Goal: Task Accomplishment & Management: Manage account settings

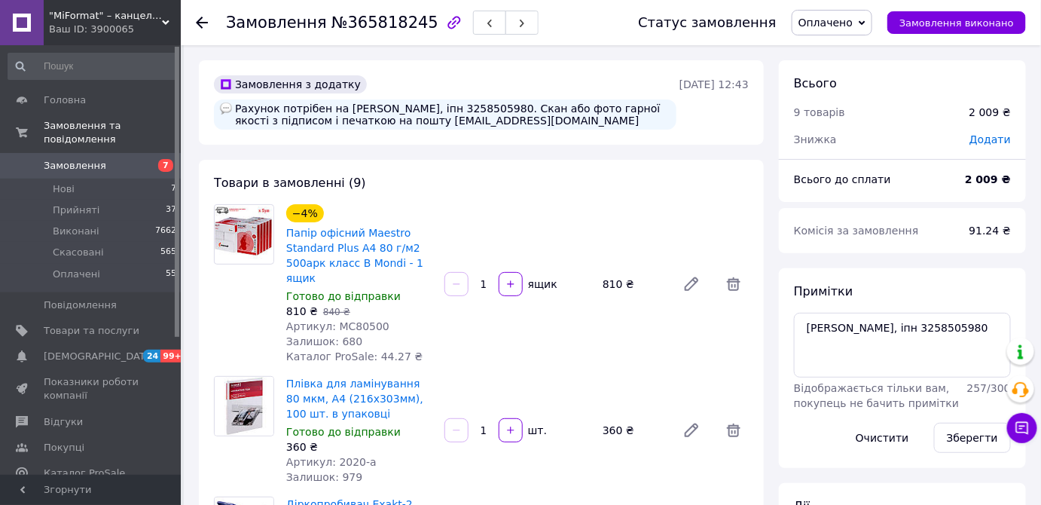
click at [105, 159] on span "Замовлення" at bounding box center [92, 166] width 96 height 14
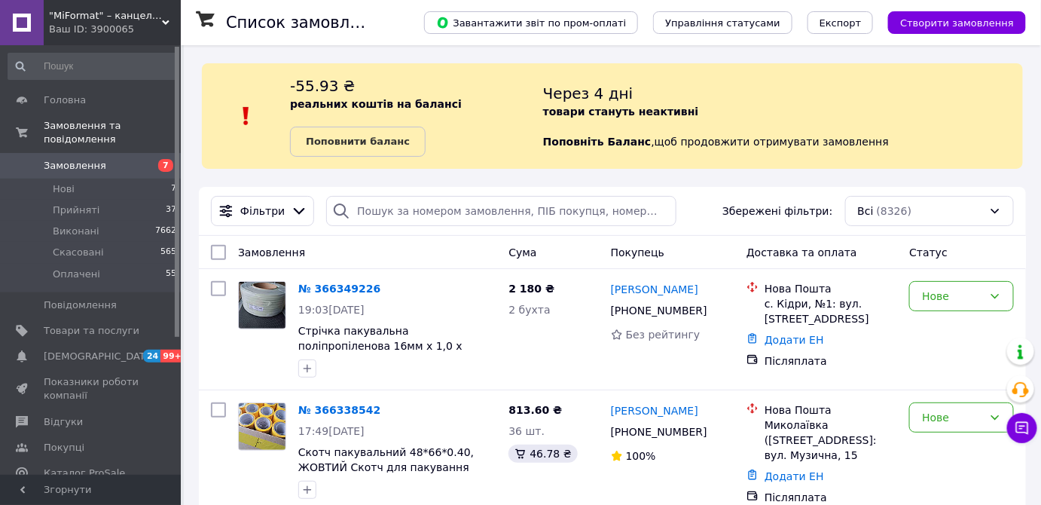
scroll to position [136, 0]
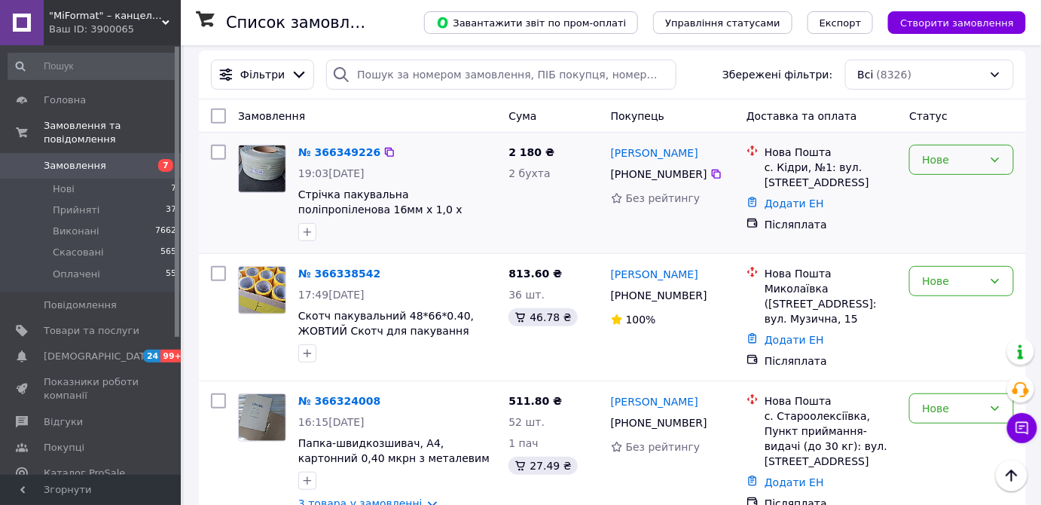
click at [996, 161] on icon at bounding box center [995, 160] width 12 height 12
click at [959, 188] on li "Прийнято" at bounding box center [962, 191] width 103 height 27
click at [351, 155] on link "№ 366349226" at bounding box center [335, 152] width 75 height 12
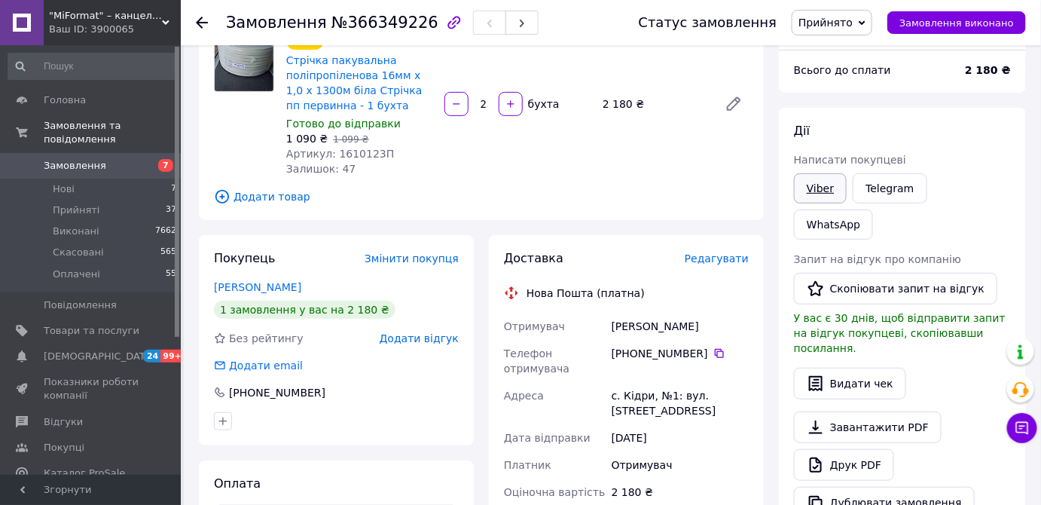
click at [818, 191] on link "Viber" at bounding box center [820, 188] width 53 height 30
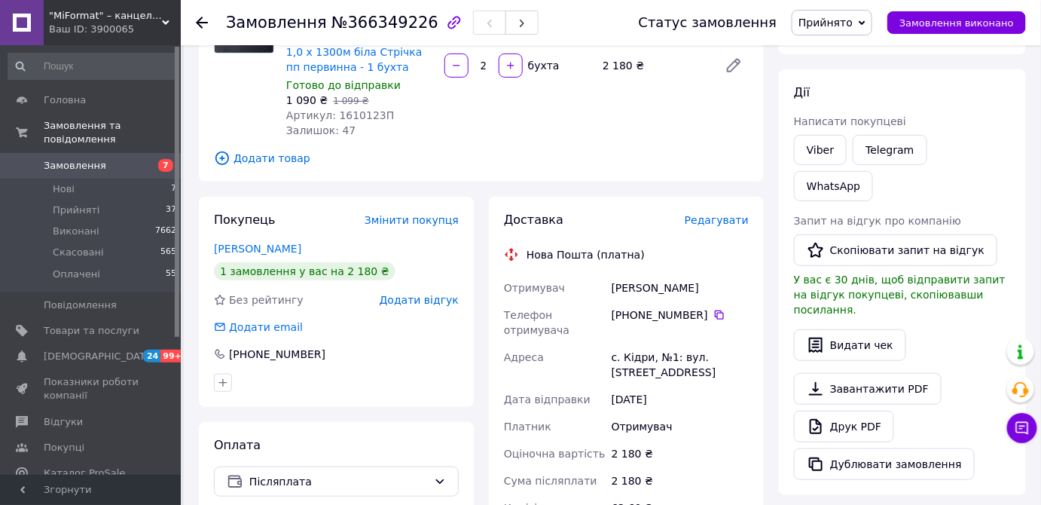
scroll to position [136, 0]
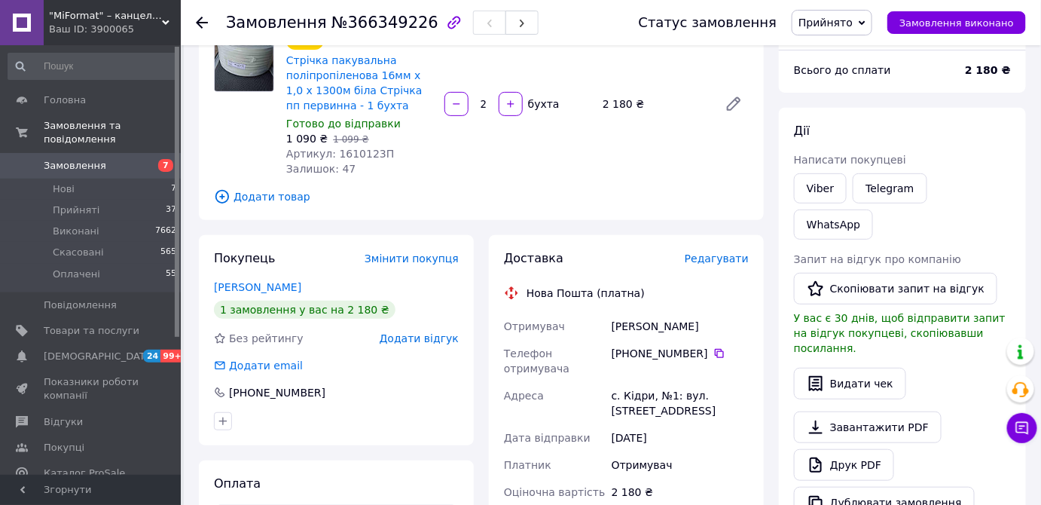
click at [983, 481] on div "Дублювати замовлення" at bounding box center [902, 503] width 217 height 32
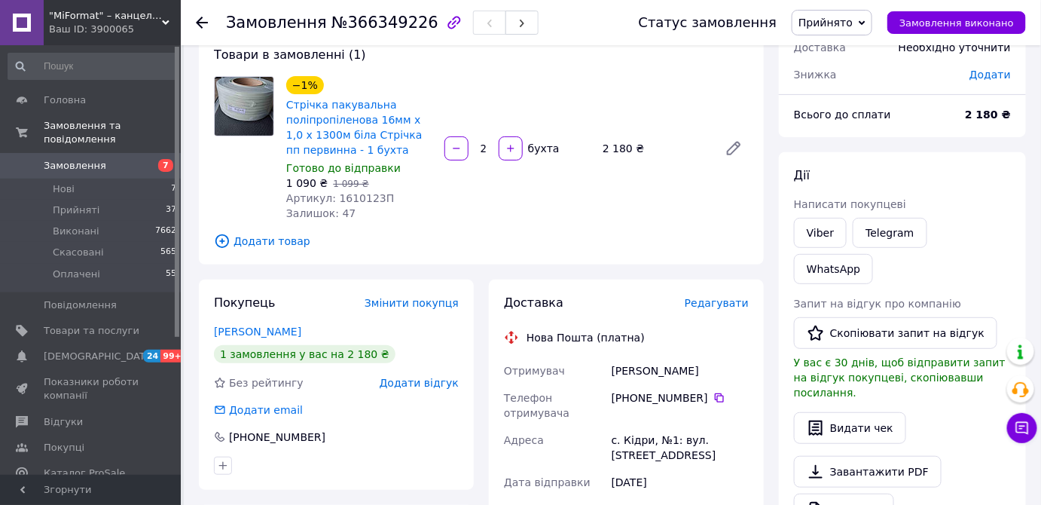
scroll to position [68, 0]
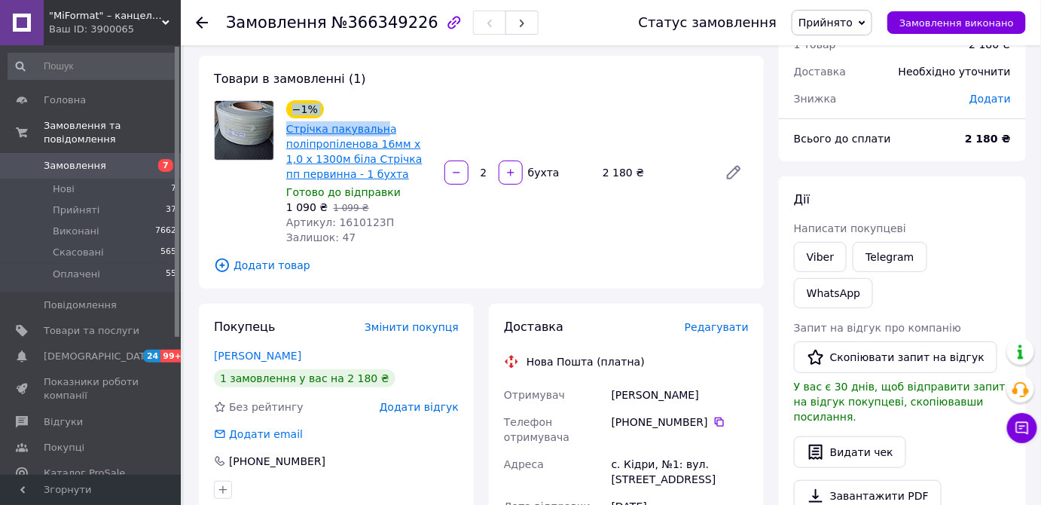
drag, startPoint x: 278, startPoint y: 127, endPoint x: 374, endPoint y: 126, distance: 95.7
click at [374, 126] on div "−1% Стрічка пакувальна поліпропіленова 16мм х 1,0 х 1300м біла Стрічка пп перви…" at bounding box center [481, 172] width 547 height 145
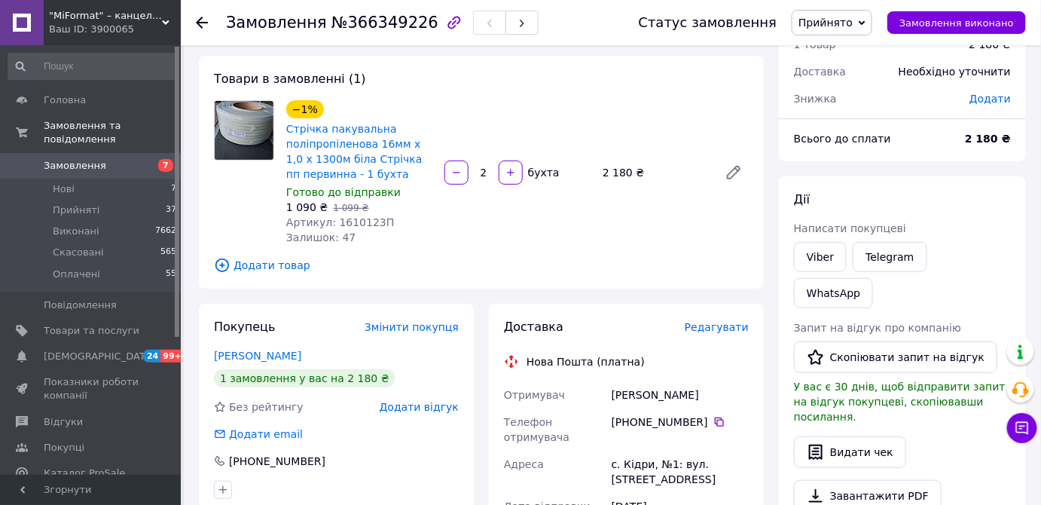
click at [420, 127] on span "Стрічка пакувальна поліпропіленова 16мм х 1,0 х 1300м біла Стрічка пп первинна …" at bounding box center [359, 151] width 146 height 60
drag, startPoint x: 285, startPoint y: 126, endPoint x: 384, endPoint y: 129, distance: 99.5
click at [384, 129] on div "Стрічка пакувальна поліпропіленова 16мм х 1,0 х 1300м біла Стрічка пп первинна …" at bounding box center [359, 151] width 149 height 63
copy link "Стрічка пакувальна"
click at [972, 219] on div "Дії Написати покупцеві Viber Telegram WhatsApp Запит на відгук про компанію   С…" at bounding box center [902, 389] width 217 height 396
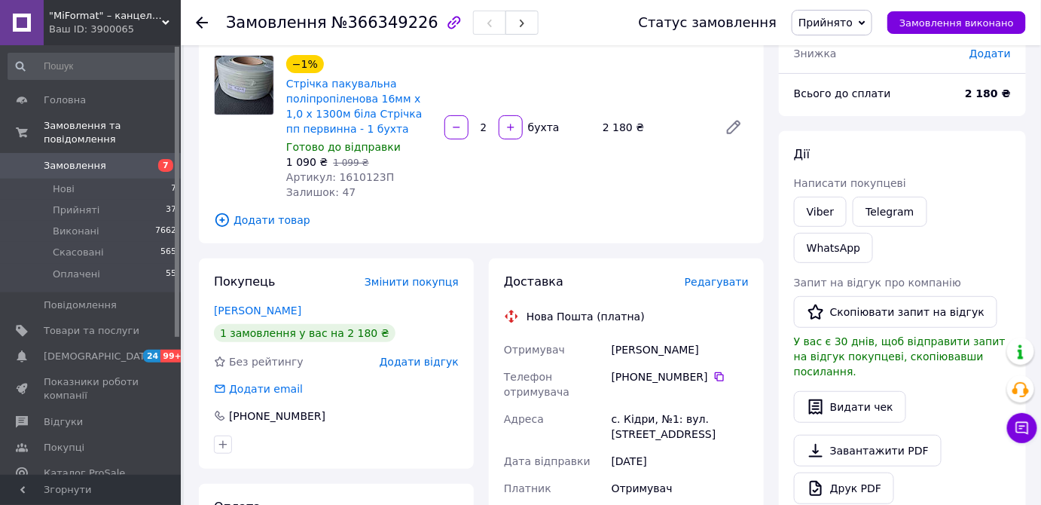
scroll to position [136, 0]
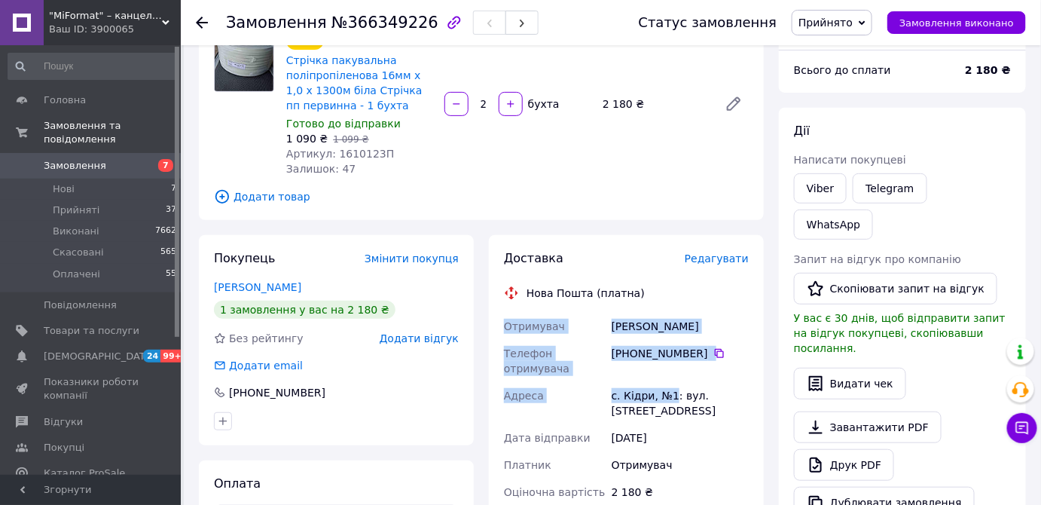
drag, startPoint x: 506, startPoint y: 324, endPoint x: 669, endPoint y: 387, distance: 175.1
click at [669, 387] on div "Отримувач Кібиш Анатолій Телефон отримувача +380 97 779 86 31   Адреса с. Кідри…" at bounding box center [626, 465] width 251 height 304
copy div "Отримувач Кібиш Анатолій Телефон отримувача +380 97 779 86 31   Адреса с. Кідри…"
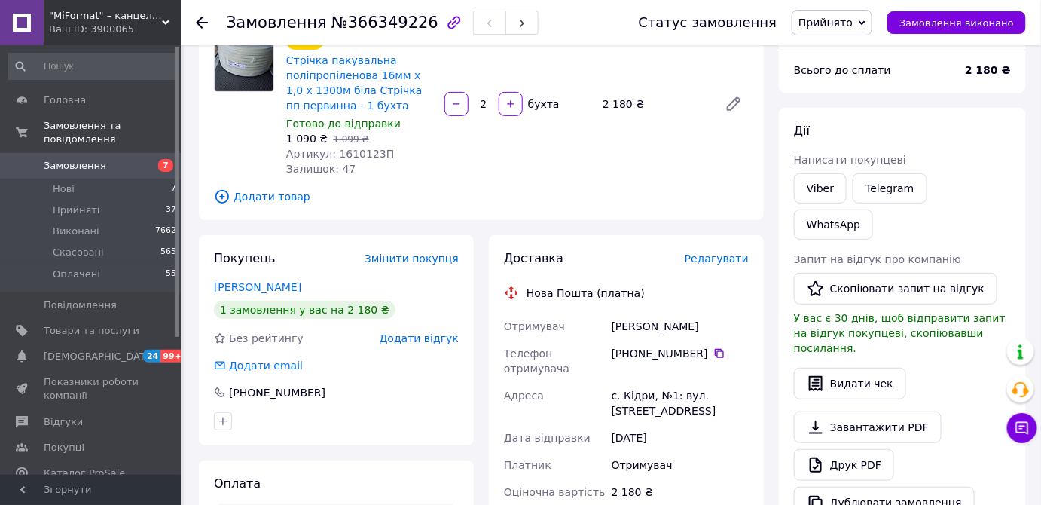
click at [975, 449] on div "Друк PDF" at bounding box center [902, 465] width 217 height 32
click at [203, 24] on icon at bounding box center [202, 23] width 12 height 12
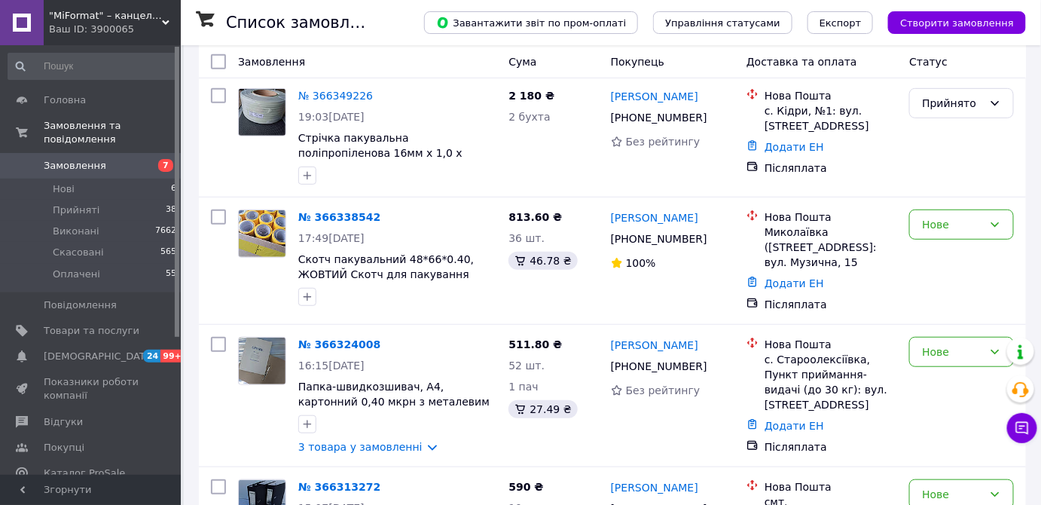
scroll to position [274, 0]
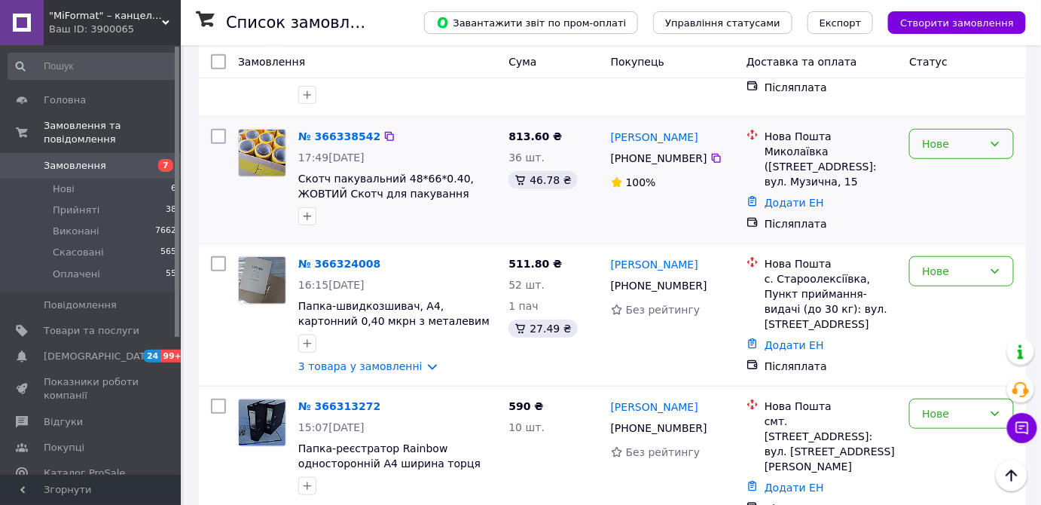
click at [995, 145] on icon at bounding box center [996, 144] width 8 height 5
click at [974, 173] on li "Прийнято" at bounding box center [962, 175] width 103 height 27
click at [323, 141] on link "№ 366338542" at bounding box center [335, 136] width 75 height 12
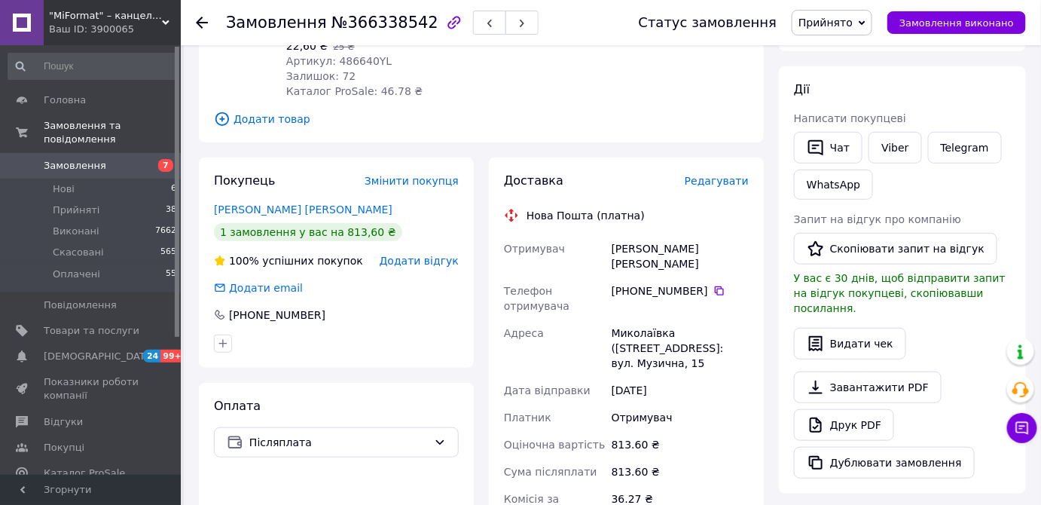
scroll to position [274, 0]
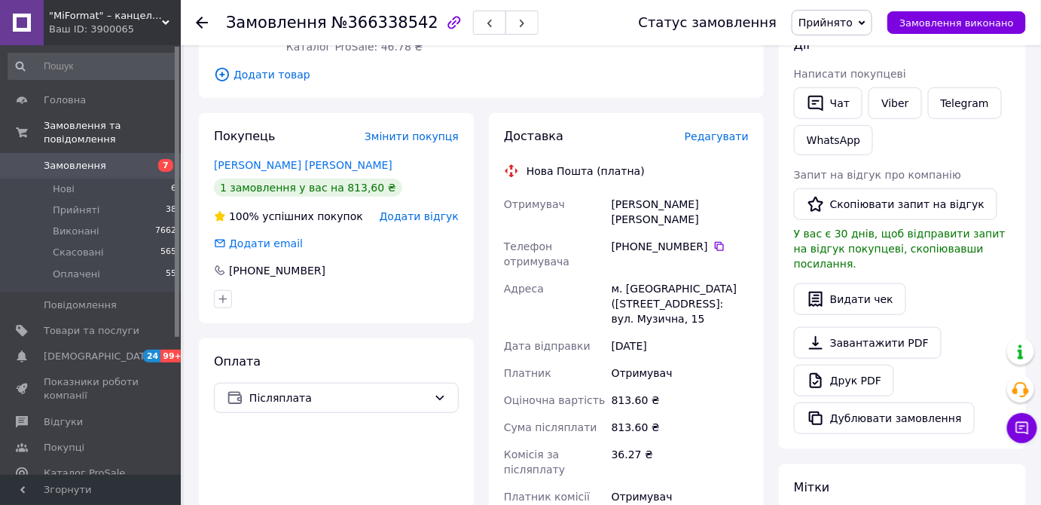
click at [209, 25] on div at bounding box center [211, 22] width 30 height 45
click at [197, 24] on icon at bounding box center [202, 23] width 12 height 12
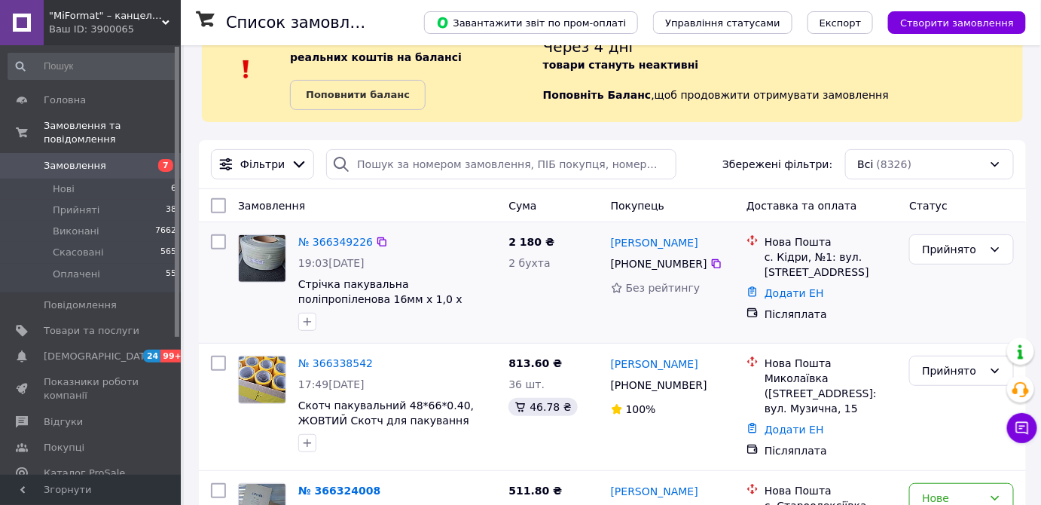
scroll to position [136, 0]
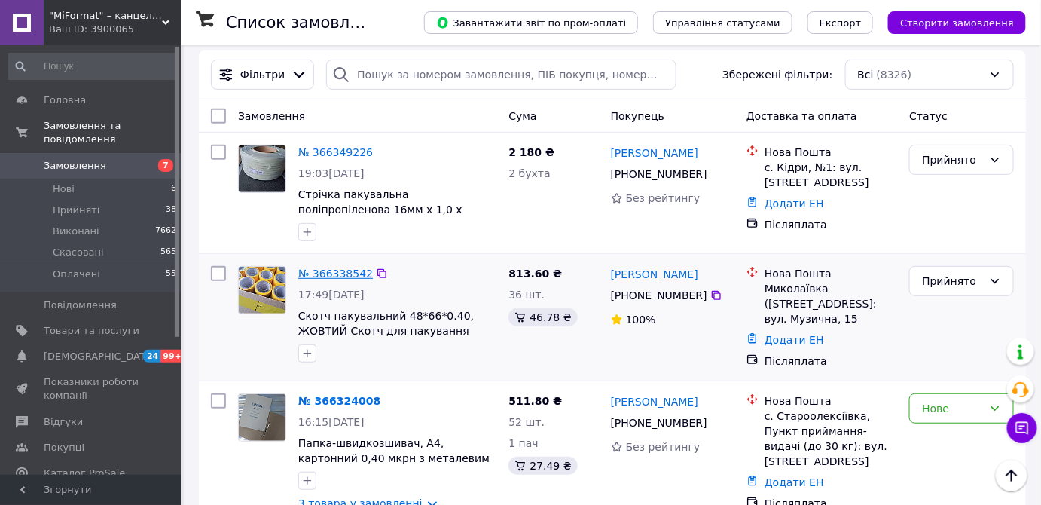
click at [344, 275] on link "№ 366338542" at bounding box center [335, 274] width 75 height 12
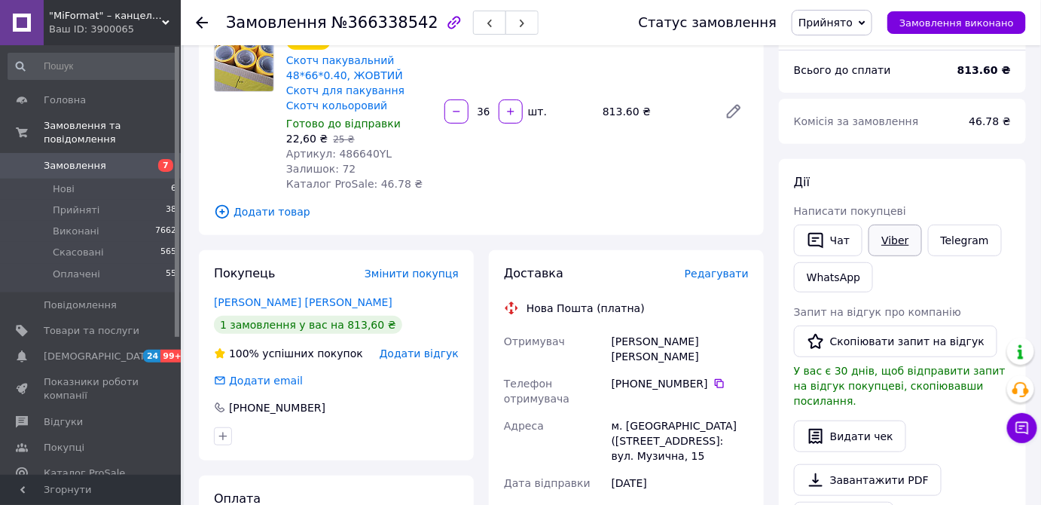
click at [887, 243] on link "Viber" at bounding box center [895, 241] width 53 height 32
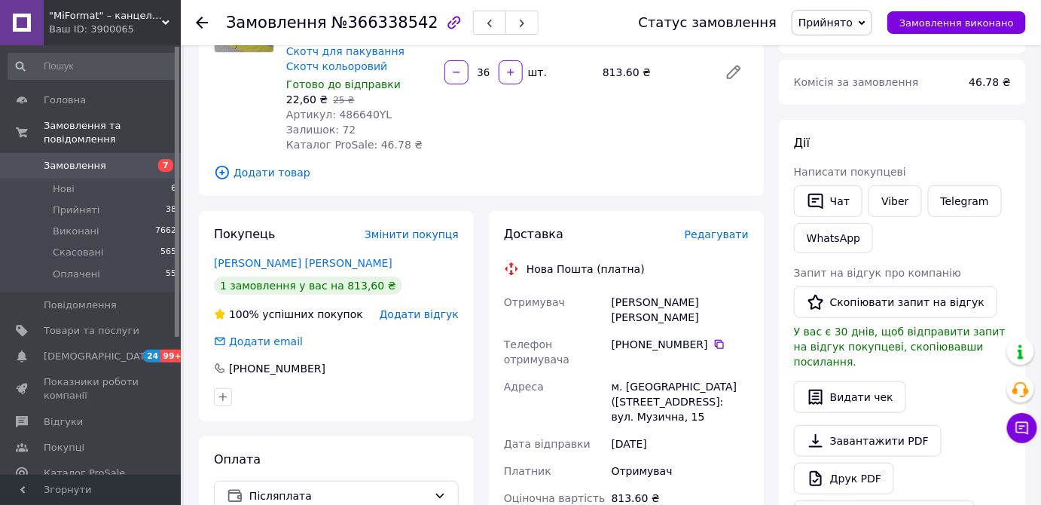
scroll to position [205, 0]
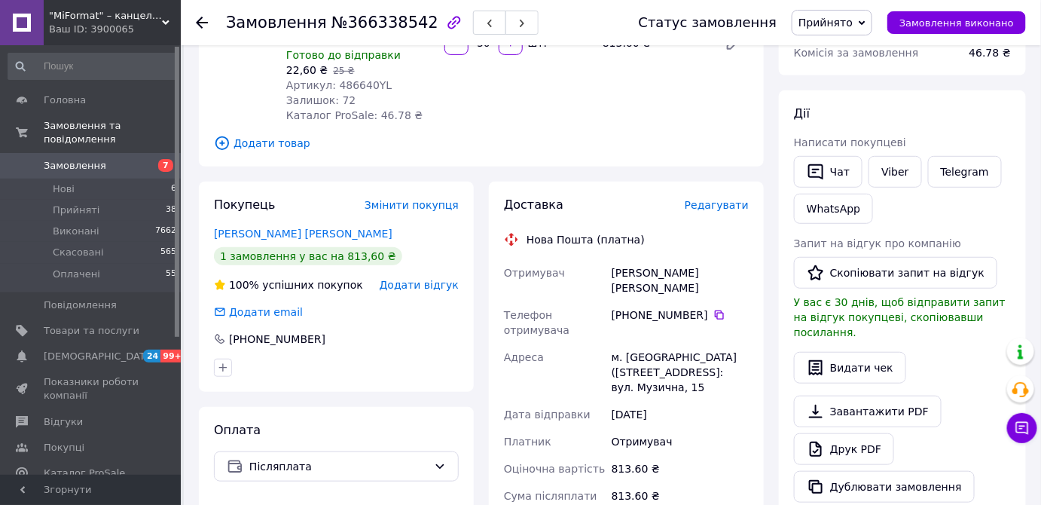
click at [977, 451] on div "Завантажити PDF   Друк PDF   Дублювати замовлення" at bounding box center [902, 449] width 217 height 107
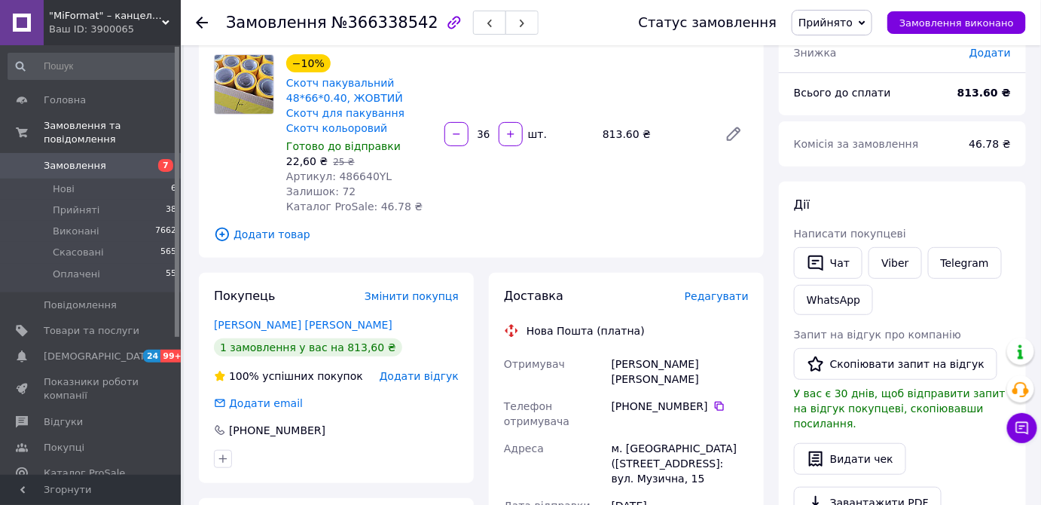
scroll to position [0, 0]
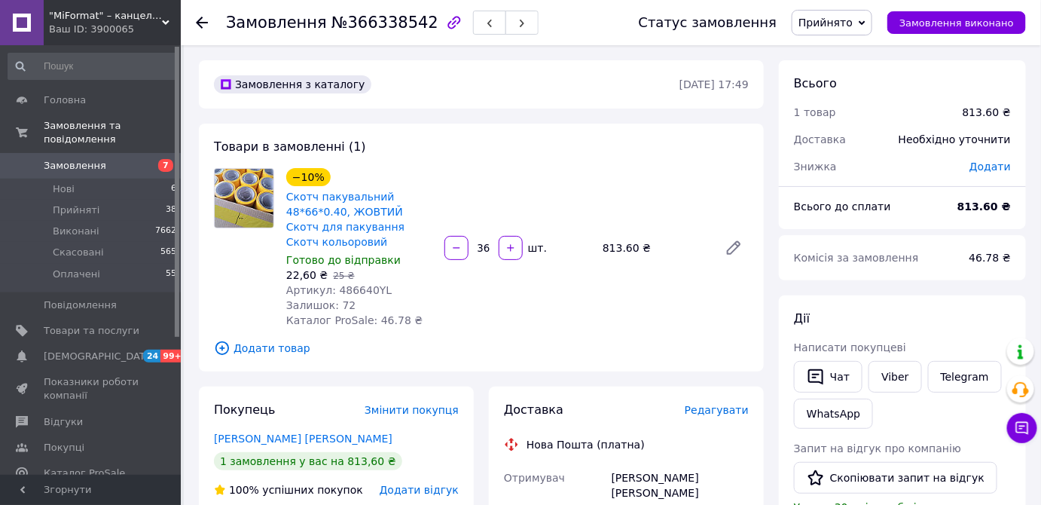
click at [979, 316] on div "Дії" at bounding box center [902, 318] width 217 height 17
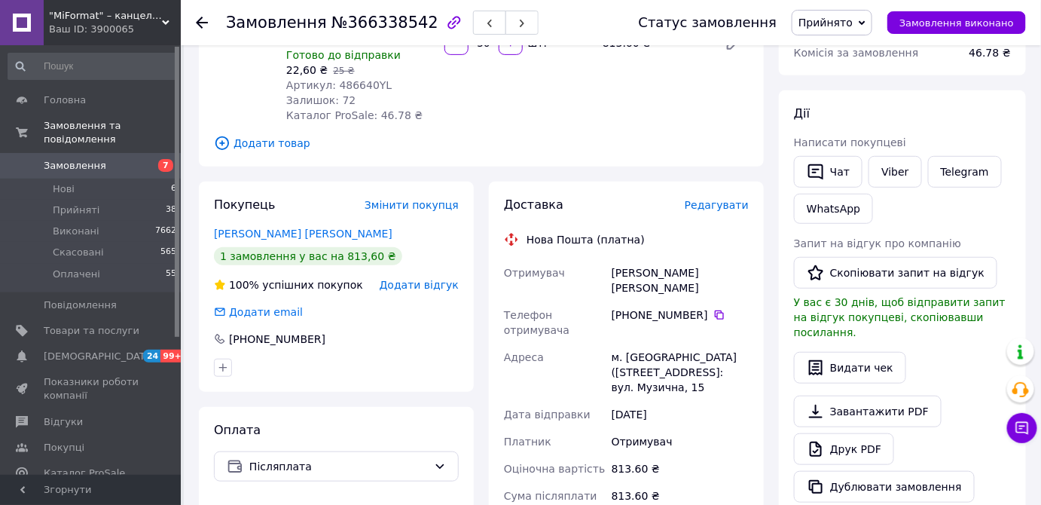
scroll to position [205, 0]
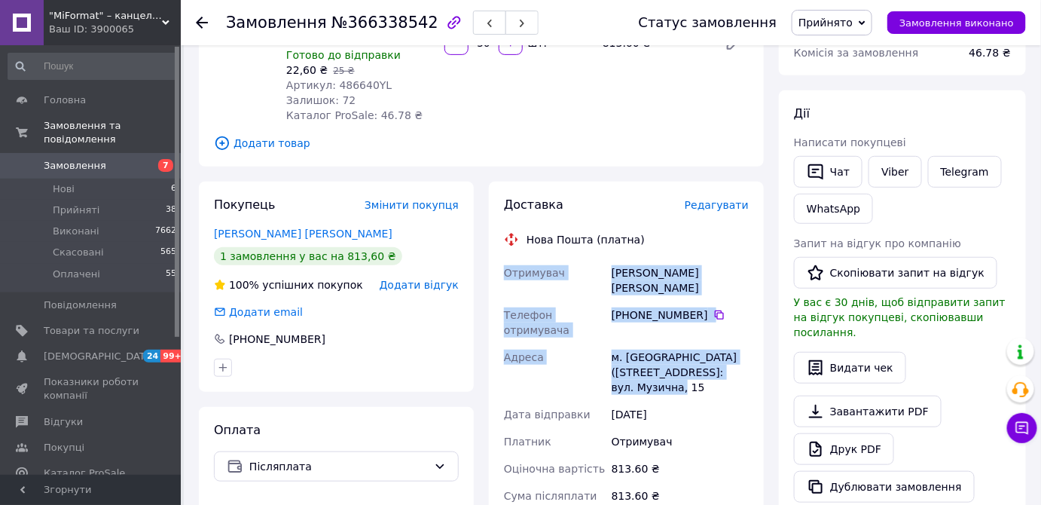
drag, startPoint x: 504, startPoint y: 265, endPoint x: 628, endPoint y: 368, distance: 162.1
click at [628, 368] on div "Отримувач Булыменко Сергей Телефон отримувача +380 96 006 20 71   Адреса м. Мик…" at bounding box center [626, 426] width 251 height 335
copy div "Отримувач Булыменко Сергей Телефон отримувача +380 96 006 20 71   Адреса м. Мик…"
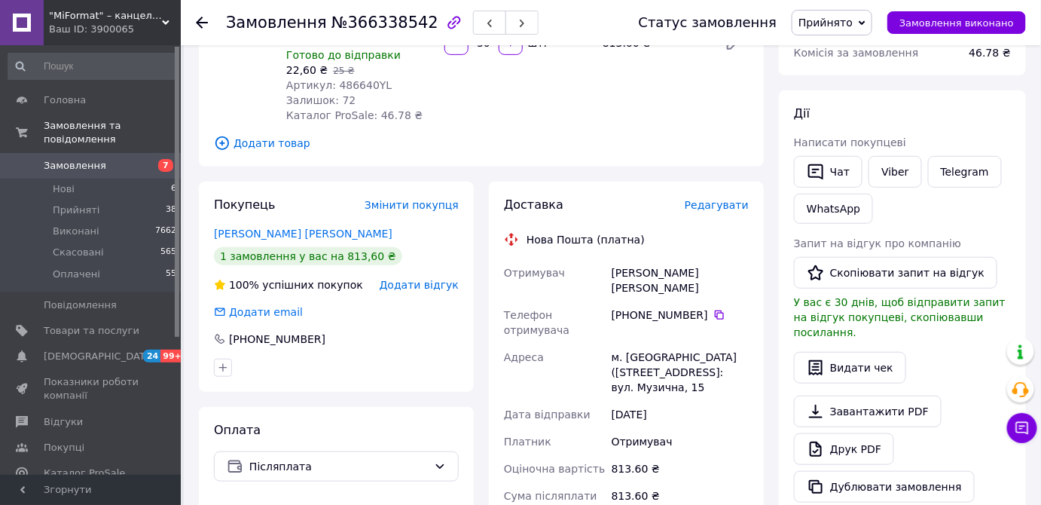
click at [972, 396] on div "Завантажити PDF   Друк PDF   Дублювати замовлення" at bounding box center [902, 449] width 217 height 107
click at [200, 24] on use at bounding box center [202, 23] width 12 height 12
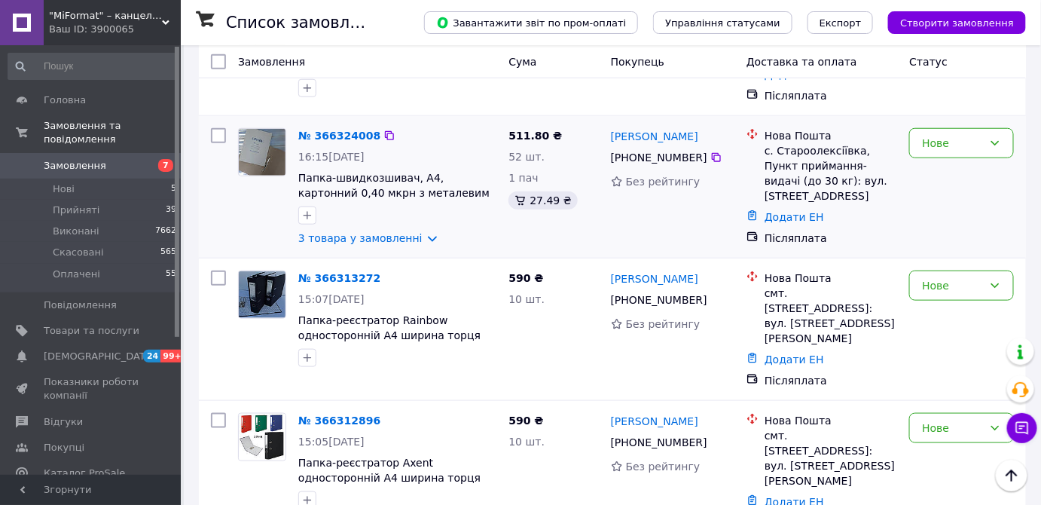
scroll to position [411, 0]
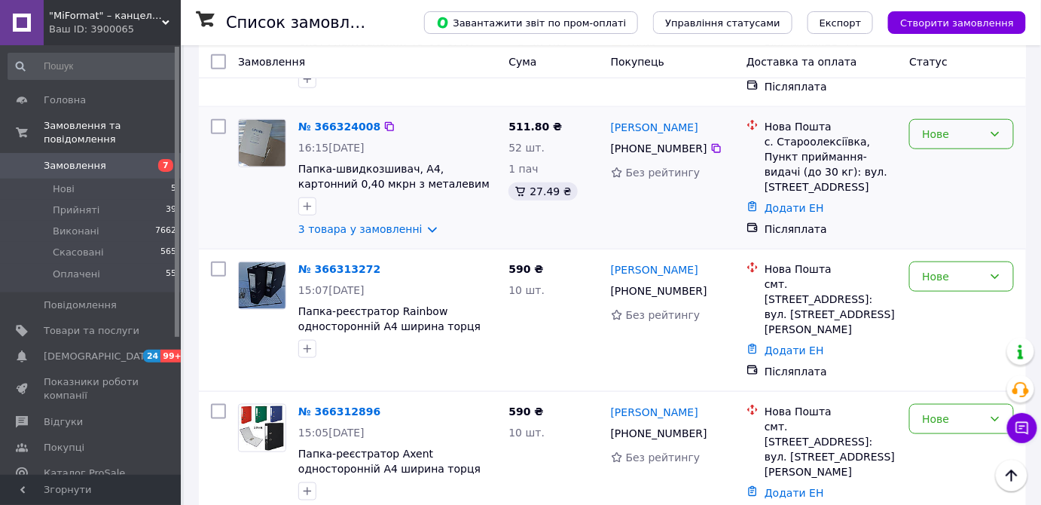
click at [1003, 134] on div "Нове" at bounding box center [962, 134] width 105 height 30
click at [978, 163] on li "Прийнято" at bounding box center [962, 165] width 103 height 27
click at [320, 129] on link "№ 366324008" at bounding box center [335, 127] width 75 height 12
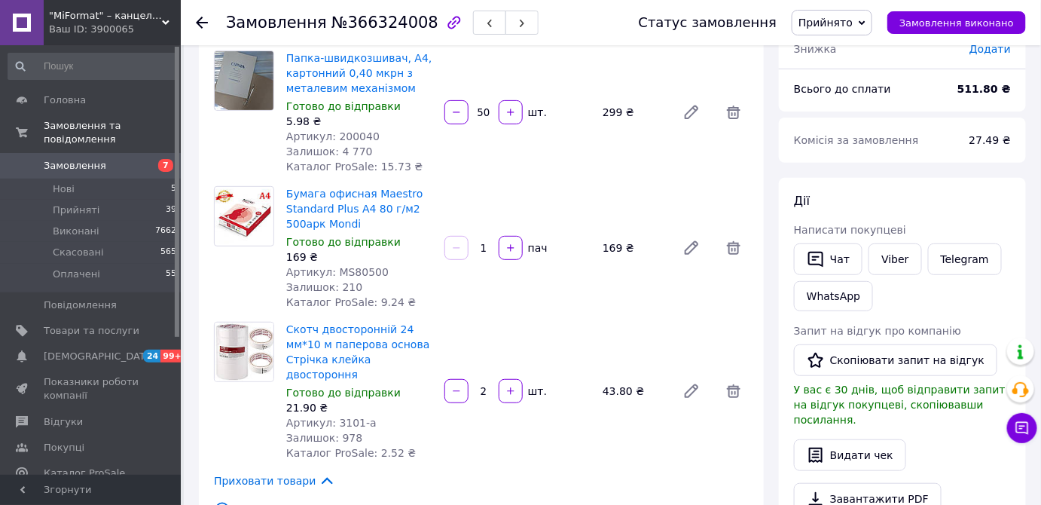
scroll to position [68, 0]
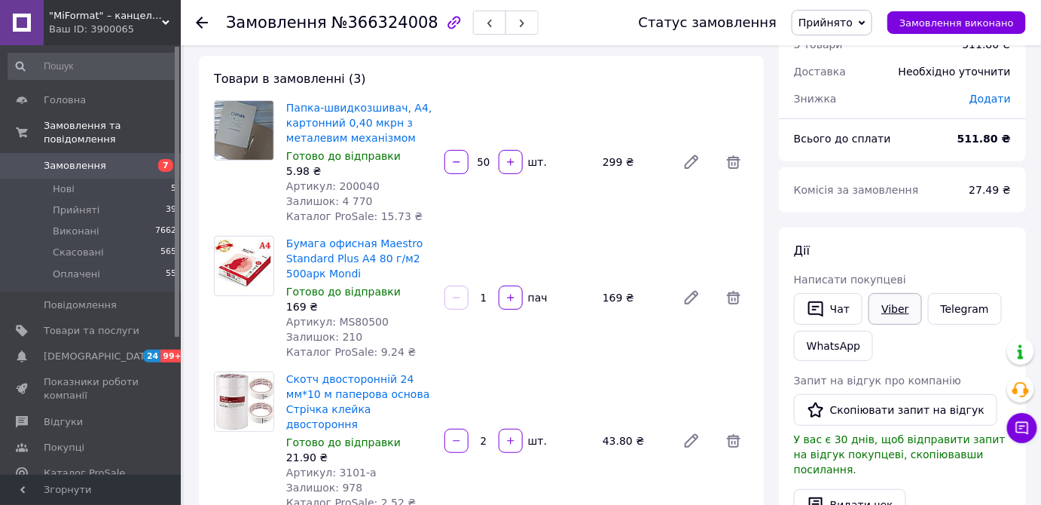
click at [892, 310] on link "Viber" at bounding box center [895, 309] width 53 height 32
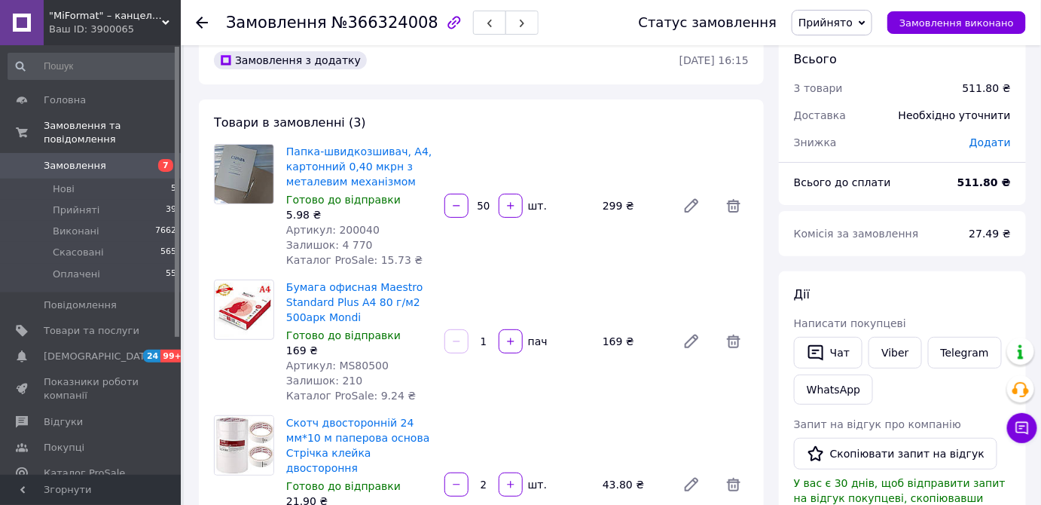
scroll to position [0, 0]
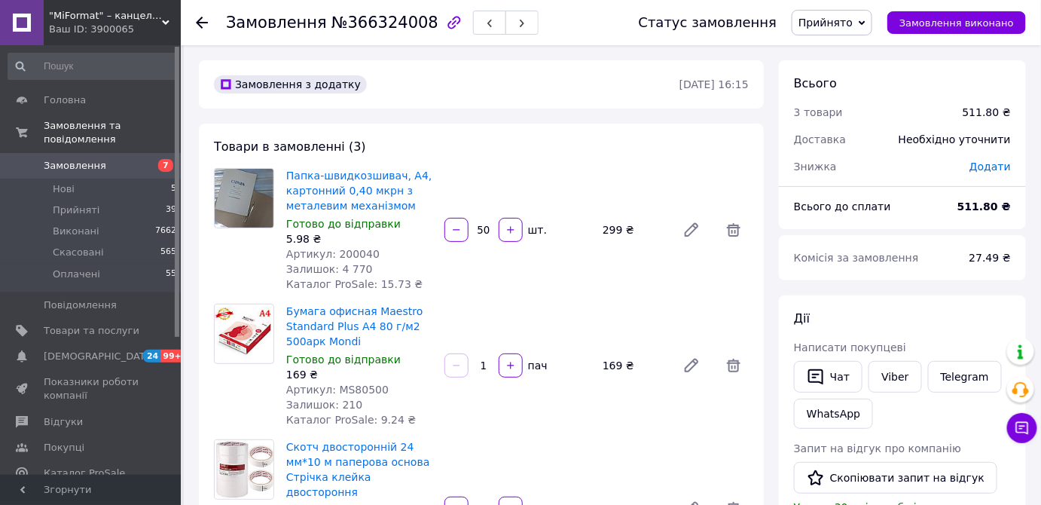
click at [1001, 316] on div "Дії" at bounding box center [902, 318] width 217 height 17
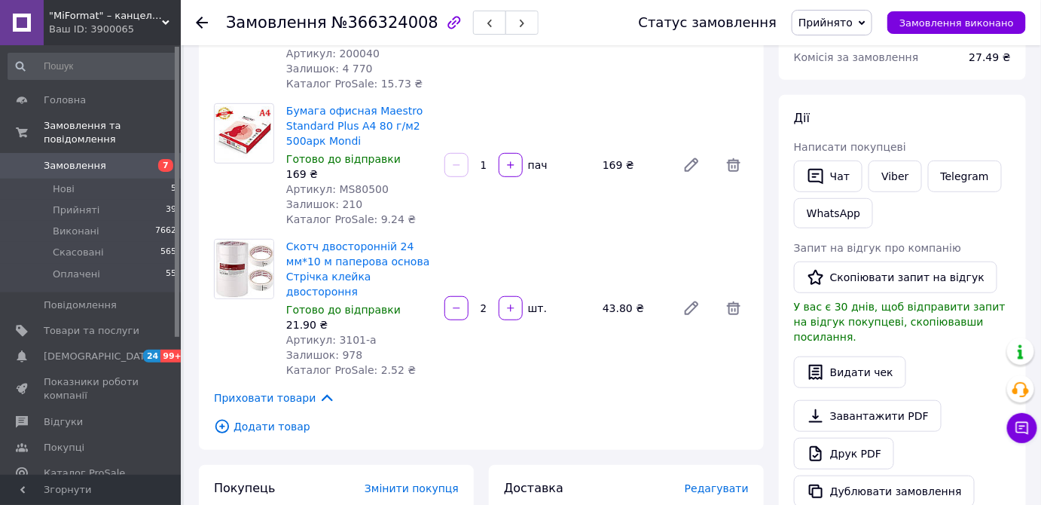
scroll to position [205, 0]
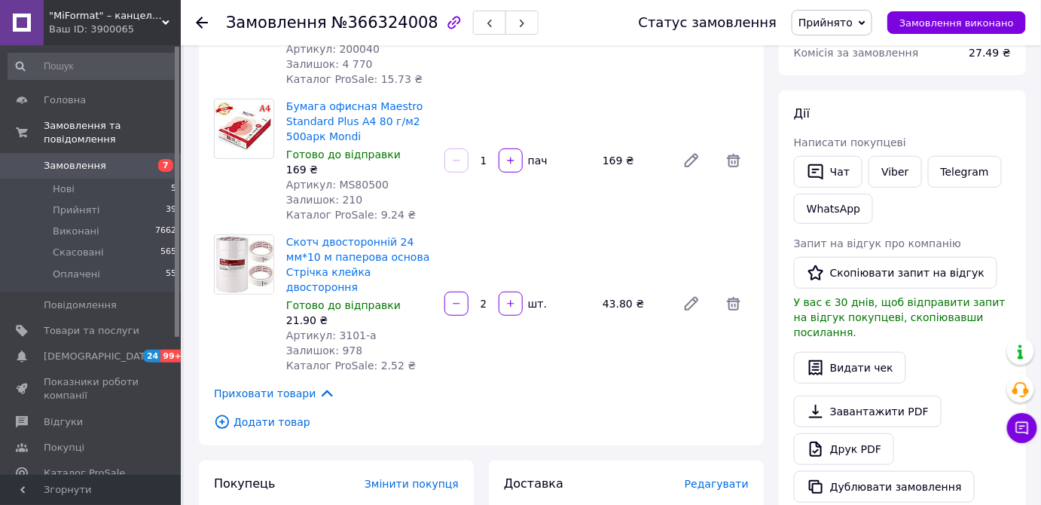
click at [974, 368] on div "Дії Написати покупцеві   Чат Viber Telegram WhatsApp Запит на відгук про компан…" at bounding box center [902, 303] width 217 height 397
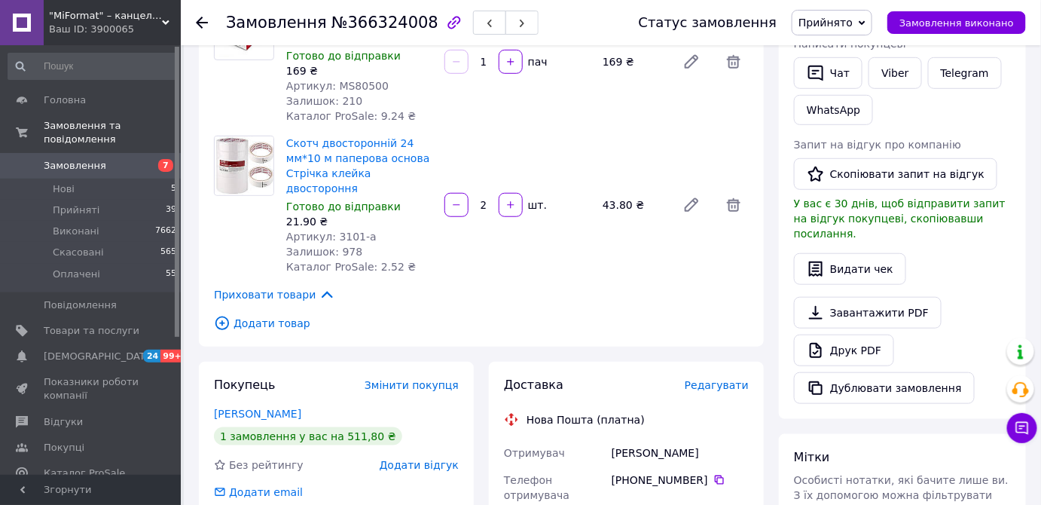
scroll to position [411, 0]
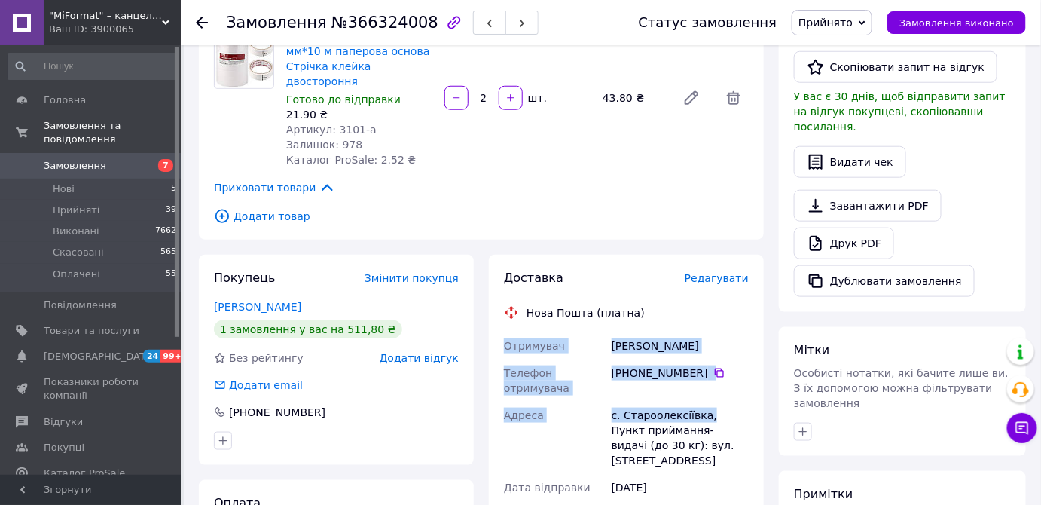
drag, startPoint x: 504, startPoint y: 326, endPoint x: 702, endPoint y: 396, distance: 209.3
click at [702, 396] on div "Отримувач Репич ольга Телефон отримувача +380 67 604 66 42   Адреса с. Старооле…" at bounding box center [626, 499] width 251 height 335
copy div "Отримувач Репич ольга Телефон отримувача +380 67 604 66 42   Адреса с. Старооле…"
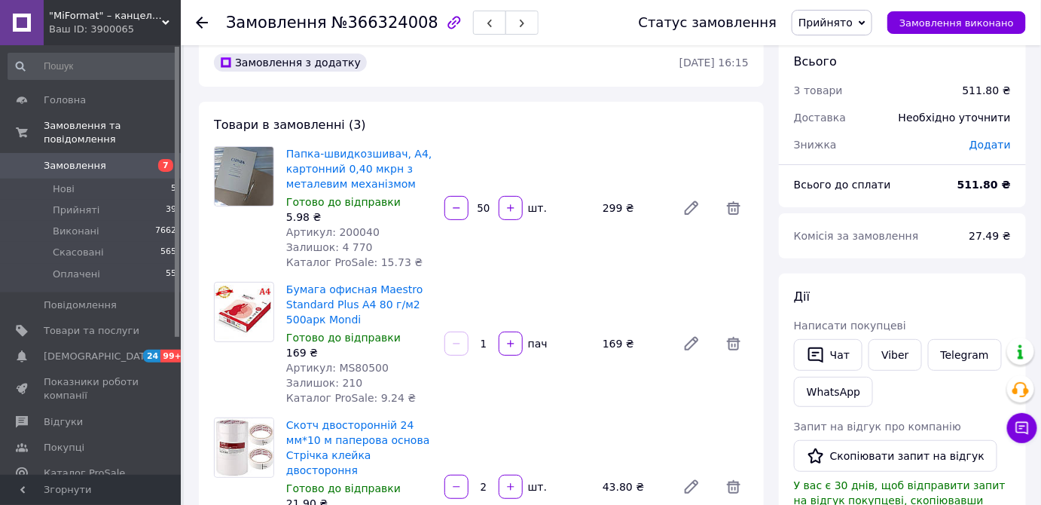
scroll to position [0, 0]
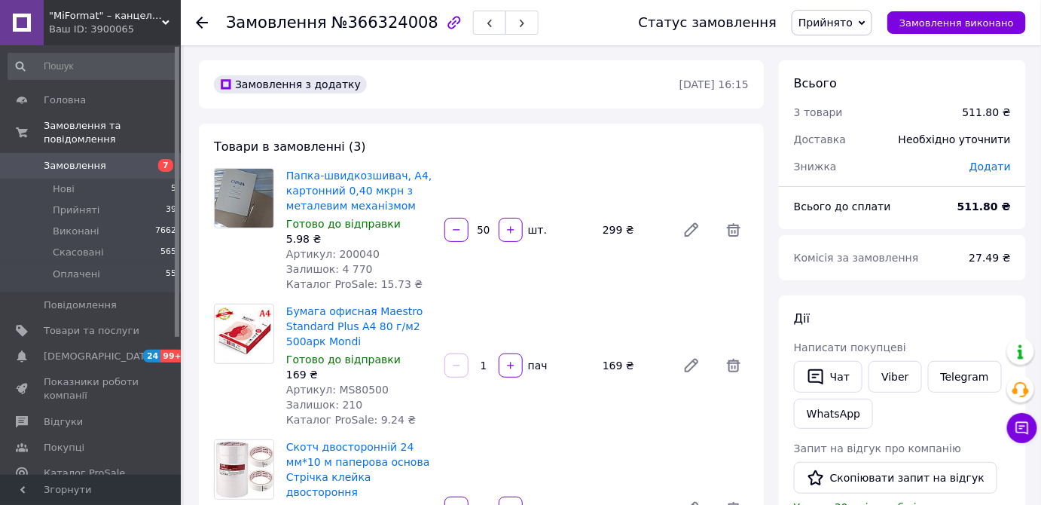
click at [954, 410] on div "Чат Viber Telegram WhatsApp" at bounding box center [902, 395] width 223 height 74
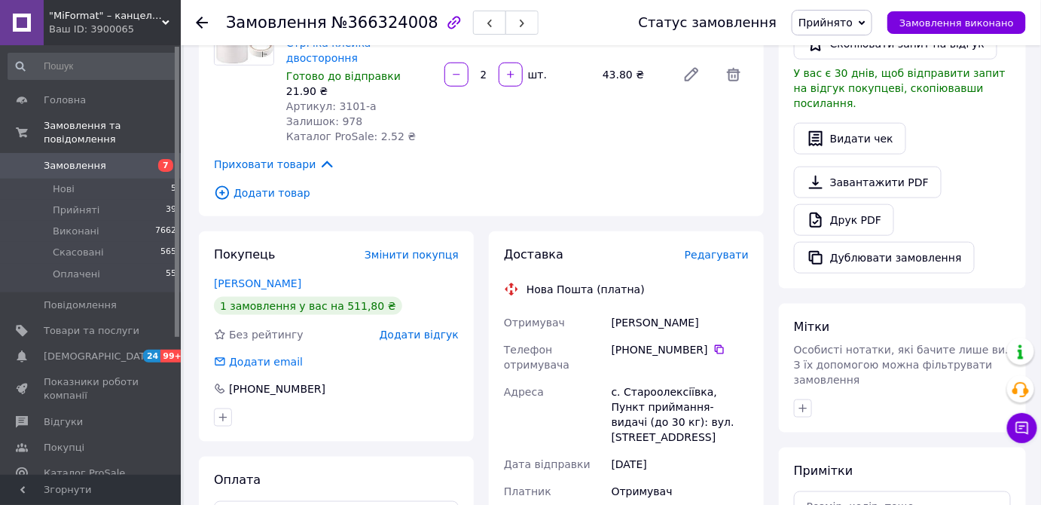
scroll to position [411, 0]
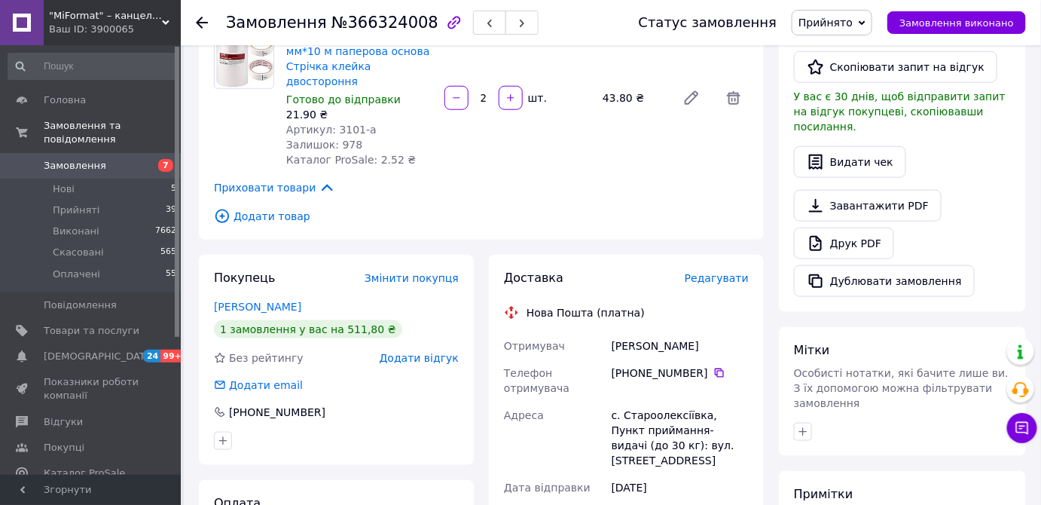
click at [206, 24] on icon at bounding box center [202, 23] width 12 height 12
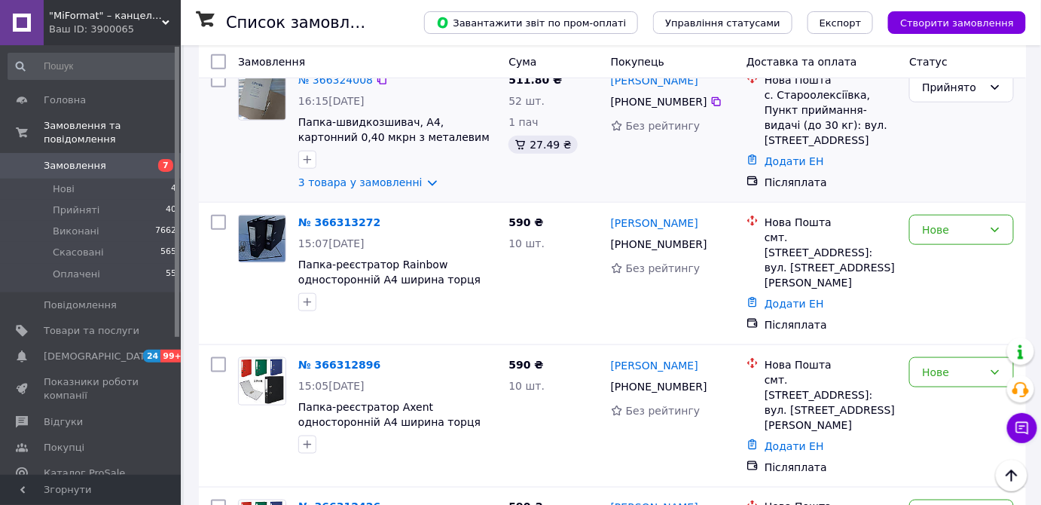
scroll to position [548, 0]
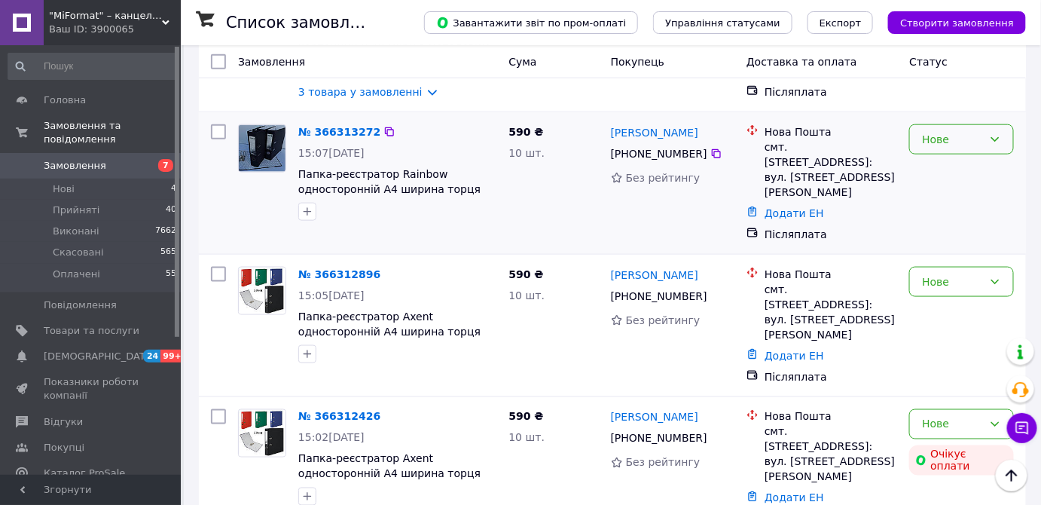
click at [993, 145] on icon at bounding box center [995, 139] width 12 height 12
click at [968, 171] on li "Прийнято" at bounding box center [962, 170] width 103 height 27
click at [339, 135] on link "№ 366313272" at bounding box center [335, 132] width 75 height 12
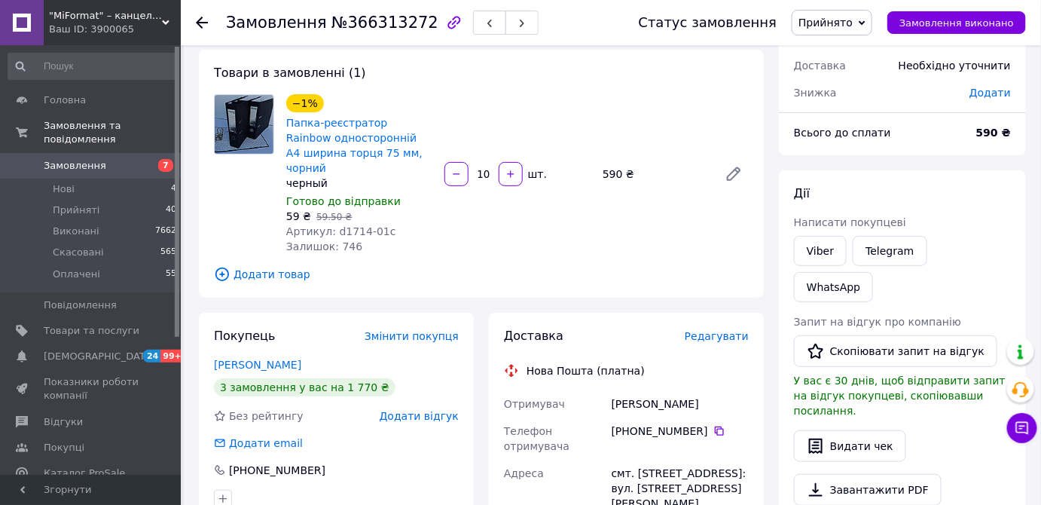
scroll to position [68, 0]
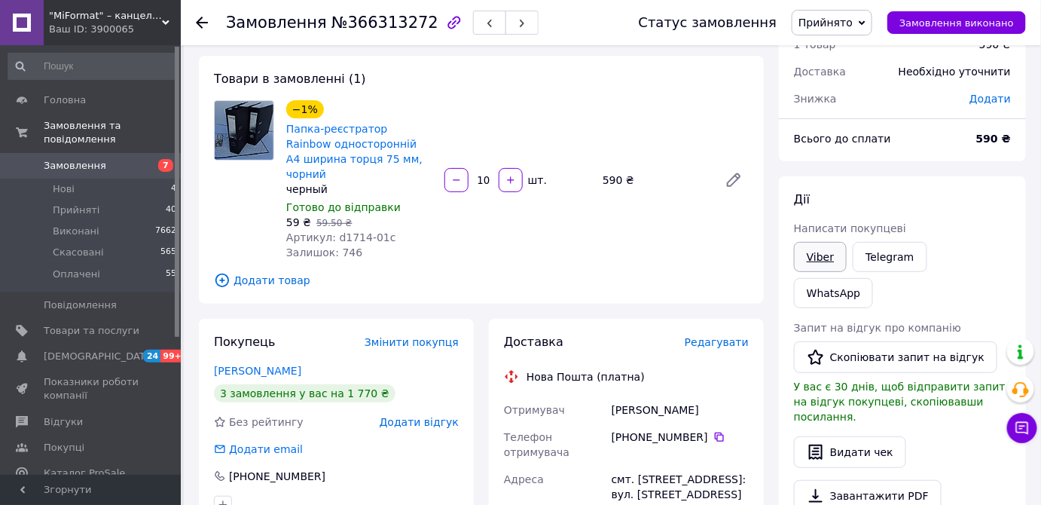
click at [830, 258] on link "Viber" at bounding box center [820, 257] width 53 height 30
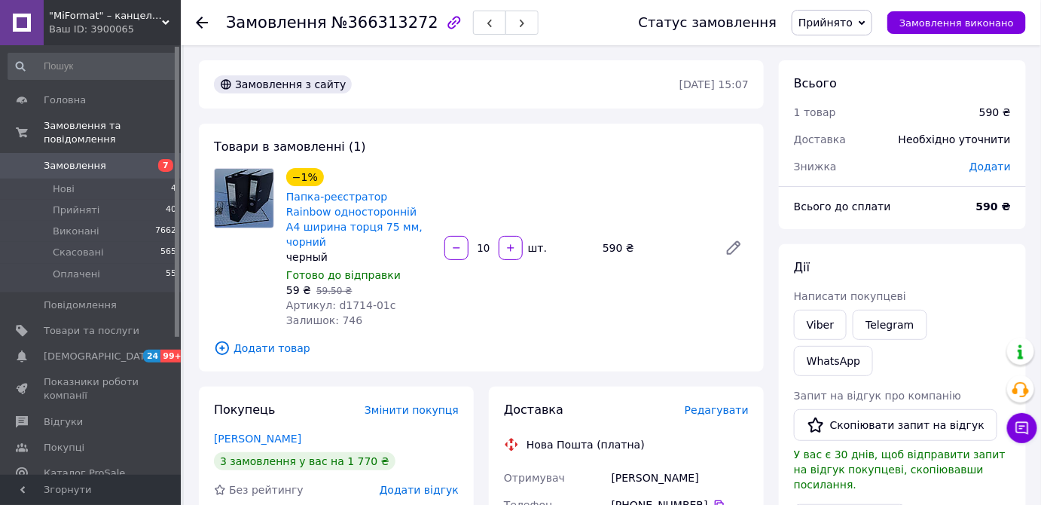
click at [1024, 289] on div "Дії Написати покупцеві Viber Telegram WhatsApp Запит на відгук про компанію   С…" at bounding box center [902, 457] width 247 height 426
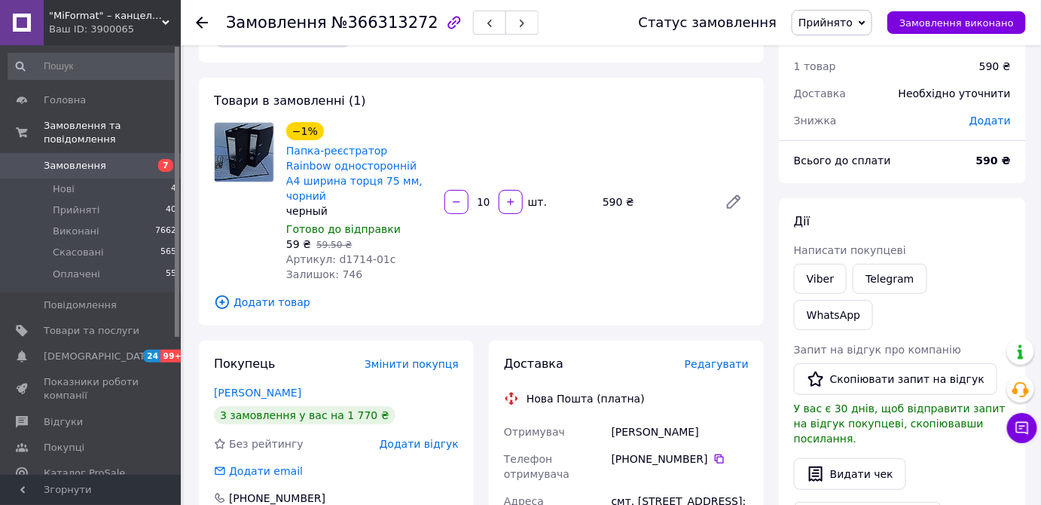
scroll to position [68, 0]
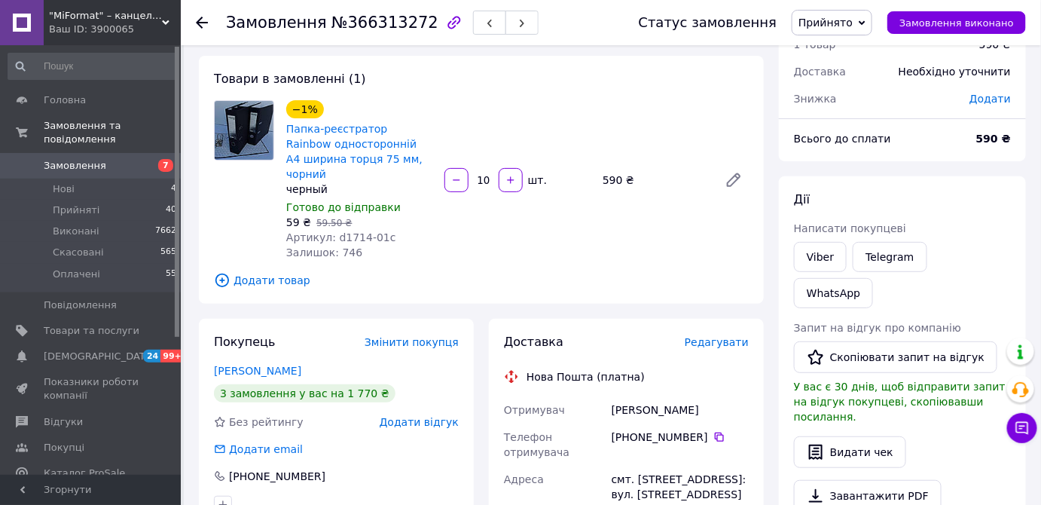
click at [971, 320] on div "Запит на відгук про компанію" at bounding box center [902, 327] width 217 height 15
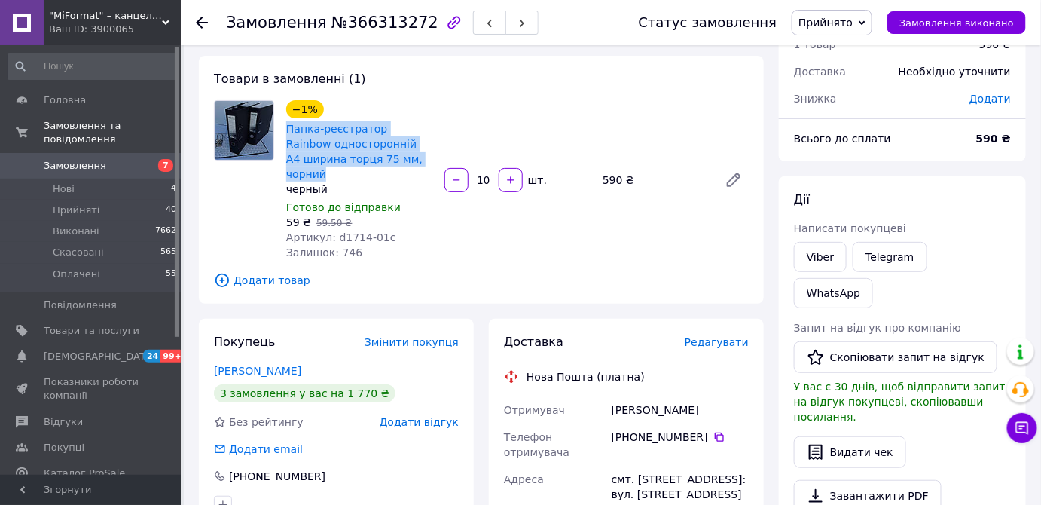
drag, startPoint x: 285, startPoint y: 123, endPoint x: 396, endPoint y: 158, distance: 117.0
click at [396, 158] on div "Папка-реєстратор Rainbow односторонній А4 ширина торця 75 мм, чорний" at bounding box center [359, 151] width 149 height 63
copy link "Папка-реєстратор Rainbow односторонній А4 ширина торця 75 мм, чорний"
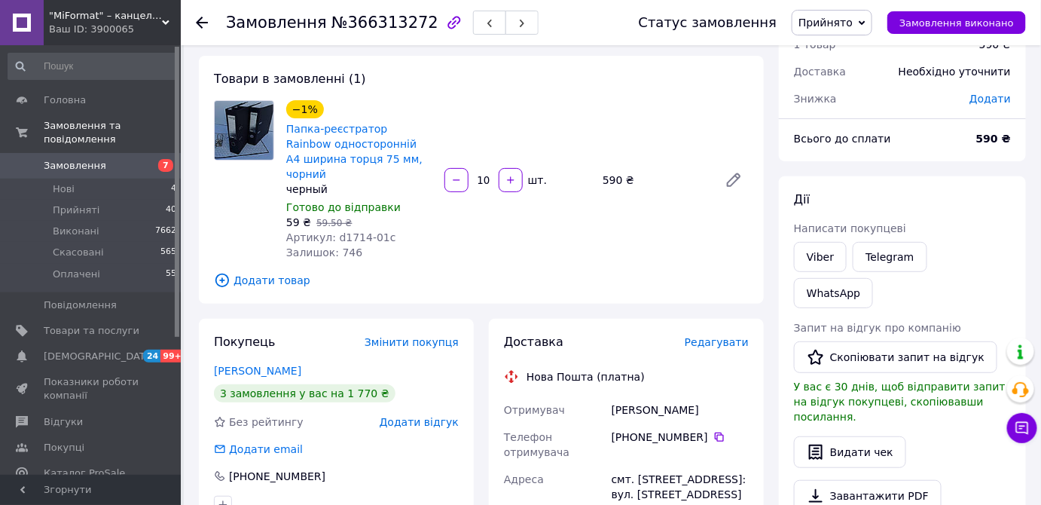
click at [968, 436] on div "Видати чек" at bounding box center [902, 452] width 217 height 32
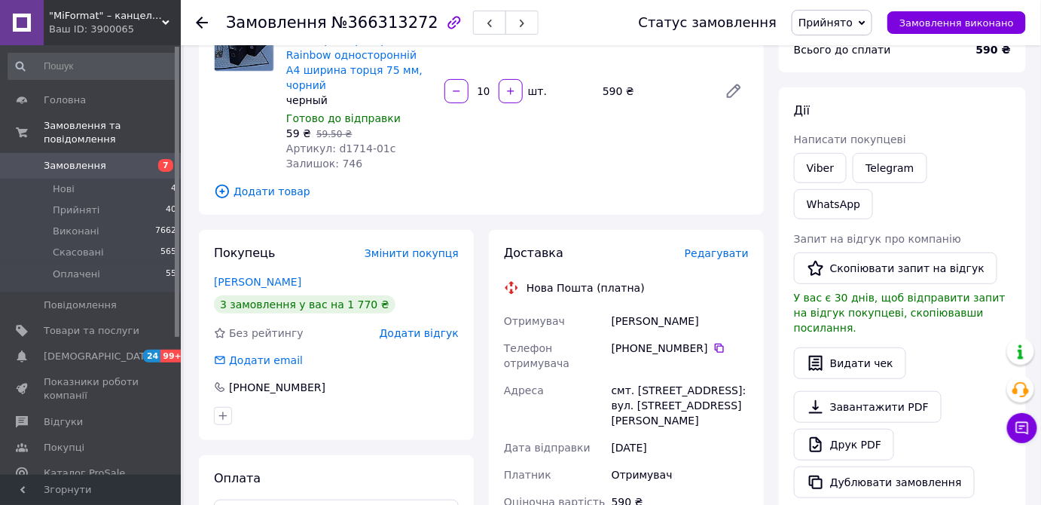
scroll to position [274, 0]
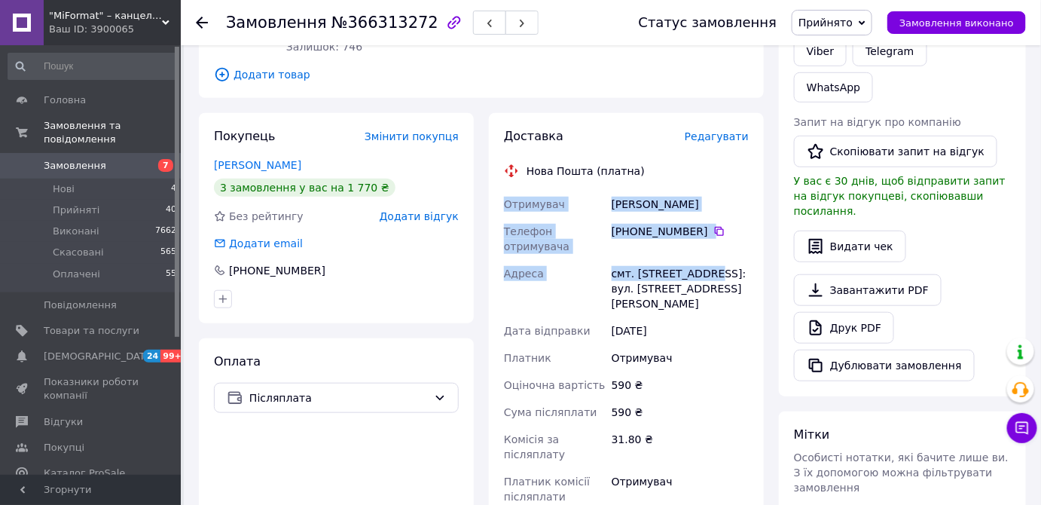
drag, startPoint x: 504, startPoint y: 182, endPoint x: 709, endPoint y: 254, distance: 217.4
click at [709, 254] on div "Отримувач Сташук Ігор Телефон отримувача +380 68 785 63 74   Адреса смт. Крижоп…" at bounding box center [626, 351] width 251 height 320
copy div "Отримувач Сташук Ігор Телефон отримувача +380 68 785 63 74   Адреса смт. Крижоп…"
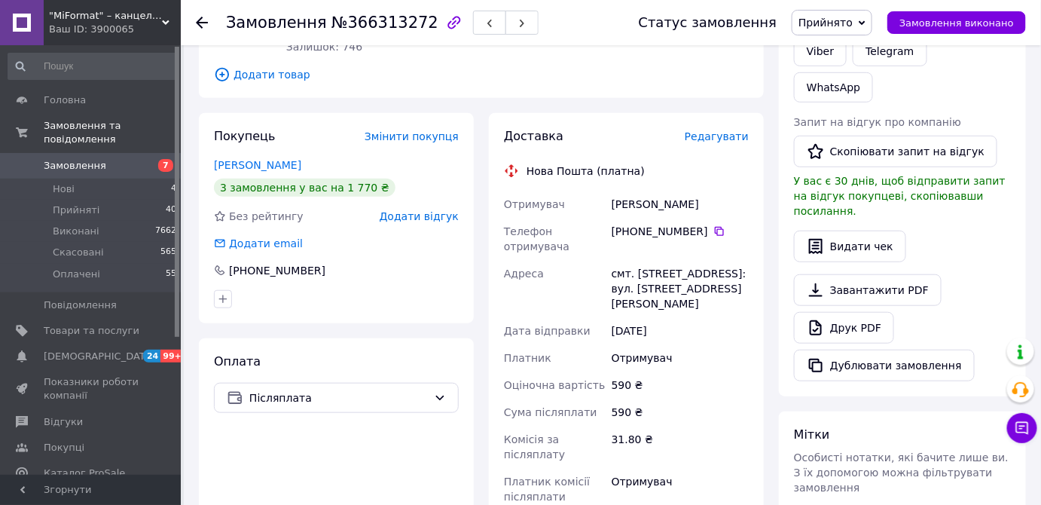
click at [974, 411] on div "Мітки Особисті нотатки, які бачите лише ви. З їх допомогою можна фільтрувати за…" at bounding box center [902, 475] width 247 height 129
click at [199, 17] on icon at bounding box center [202, 23] width 12 height 12
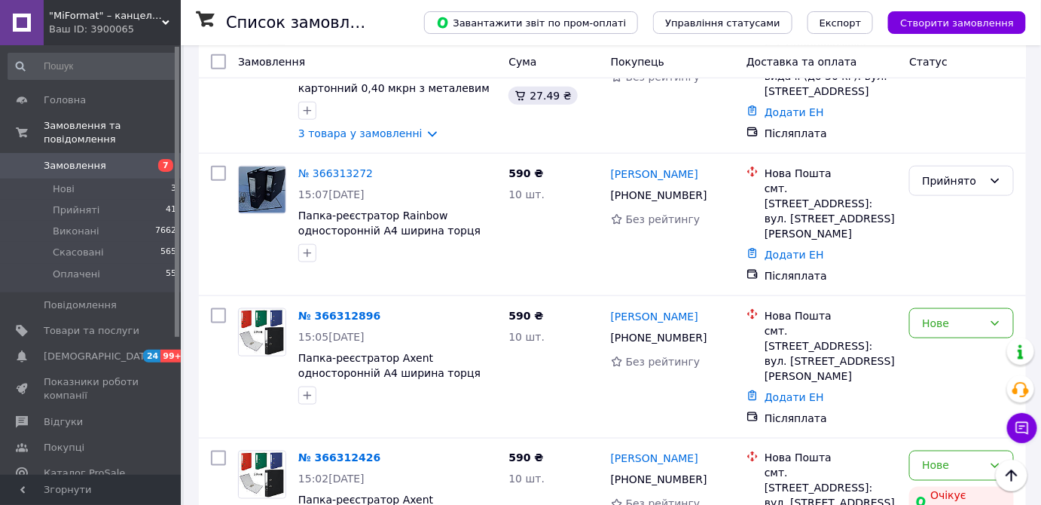
scroll to position [548, 0]
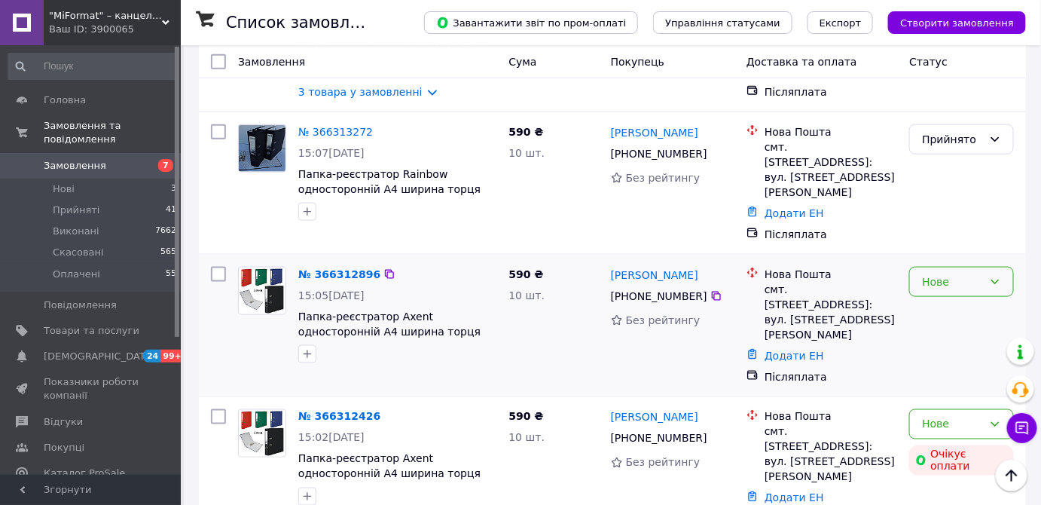
click at [1004, 267] on div "Нове" at bounding box center [962, 282] width 105 height 30
click at [971, 289] on li "Прийнято" at bounding box center [962, 292] width 103 height 27
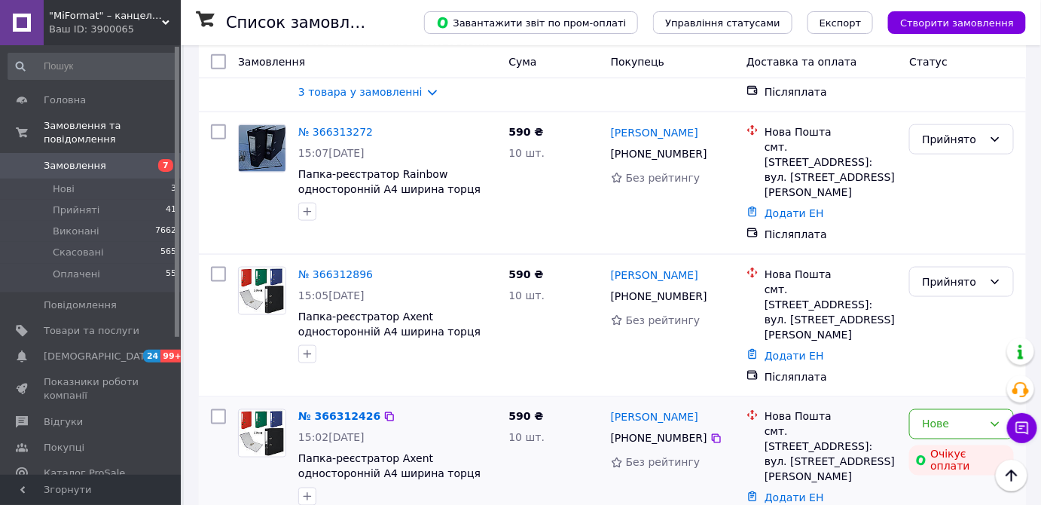
click at [956, 468] on div "Нове Очікує оплати" at bounding box center [962, 468] width 117 height 130
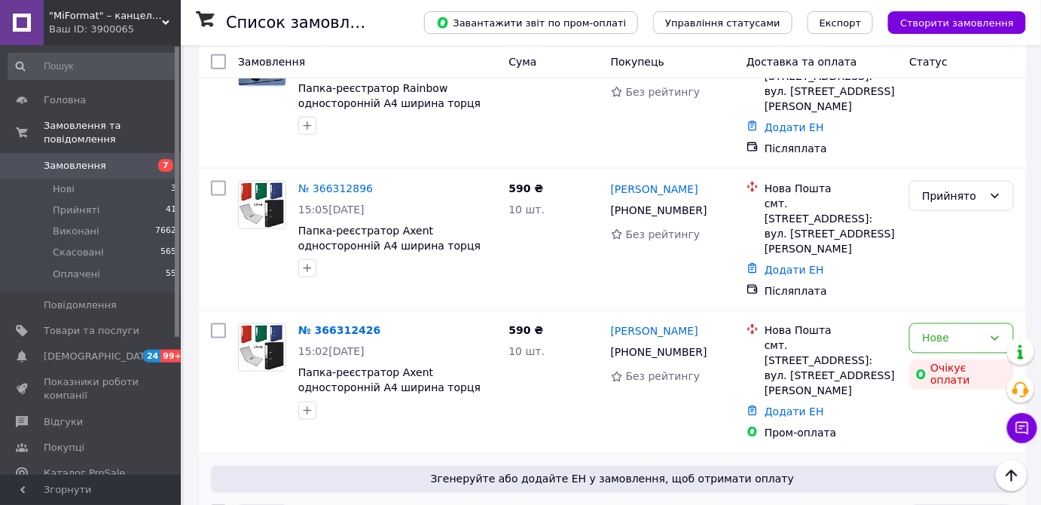
scroll to position [616, 0]
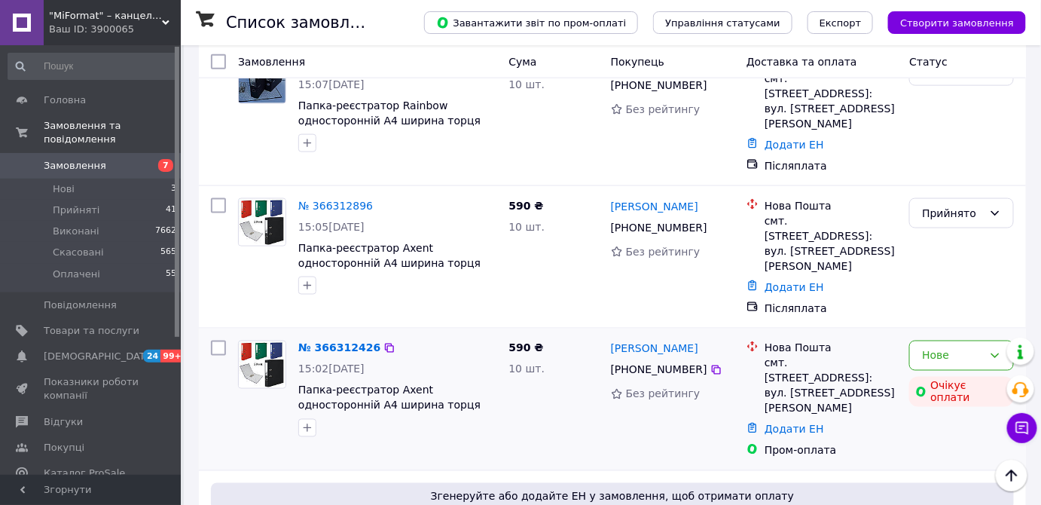
click at [966, 387] on div "Нове Очікує оплати" at bounding box center [962, 400] width 117 height 130
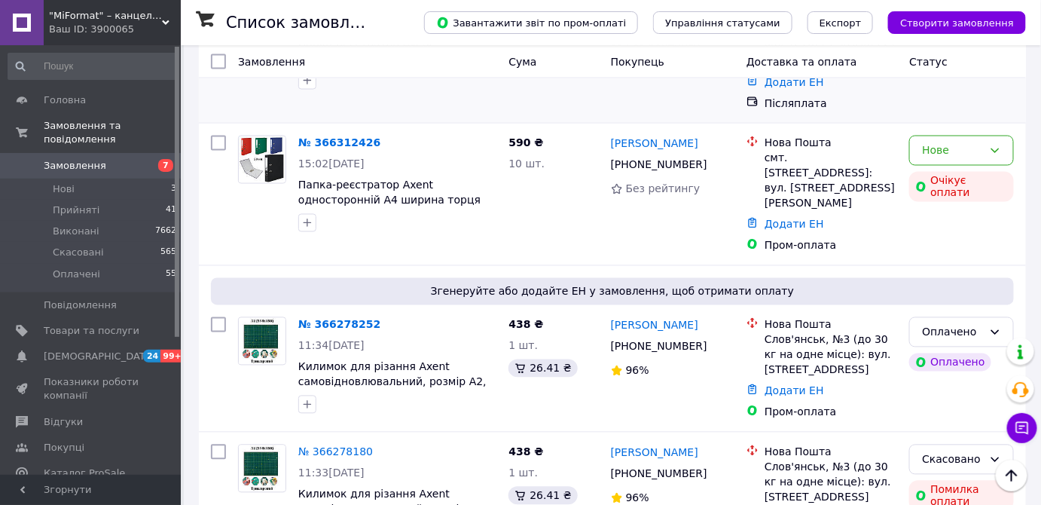
scroll to position [890, 0]
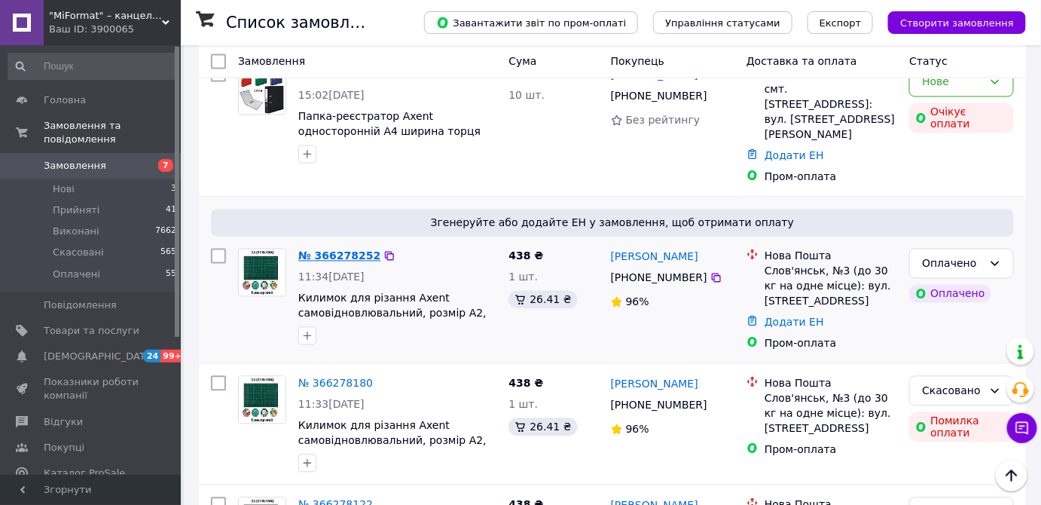
click at [328, 250] on link "№ 366278252" at bounding box center [339, 256] width 82 height 12
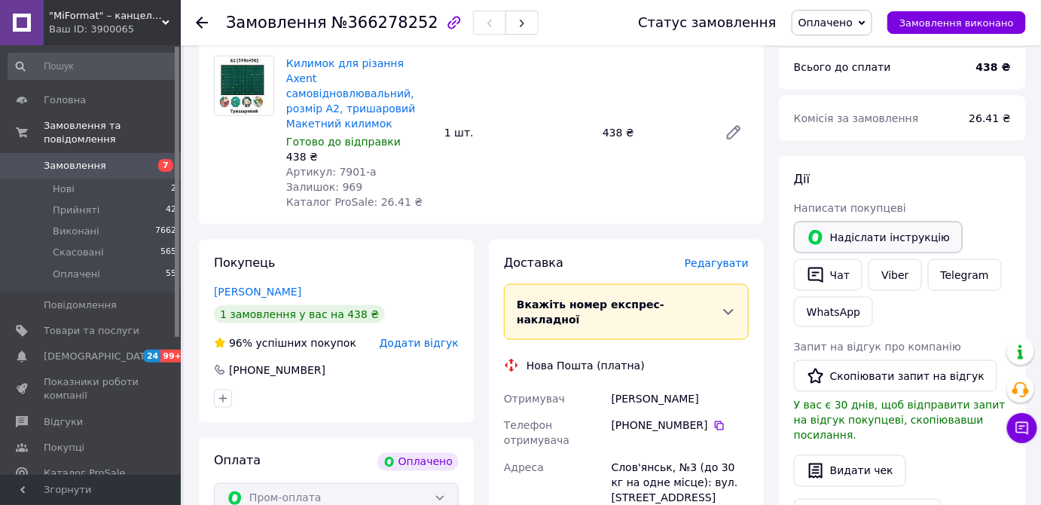
scroll to position [479, 0]
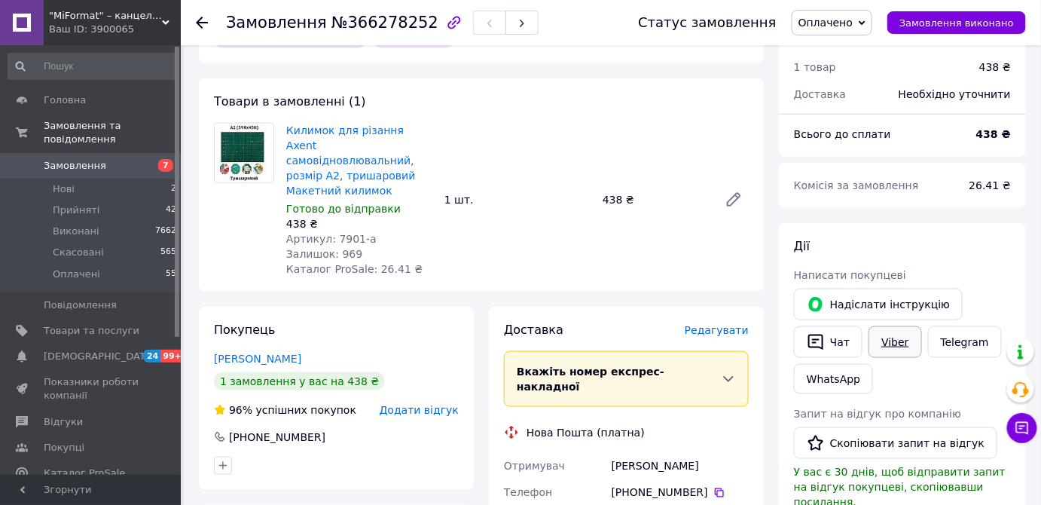
click at [898, 326] on link "Viber" at bounding box center [895, 342] width 53 height 32
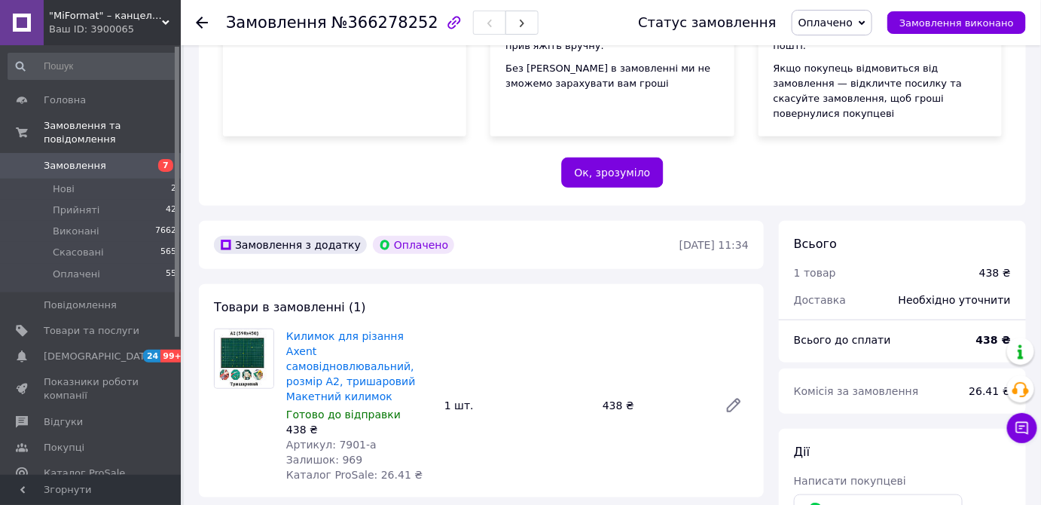
scroll to position [616, 0]
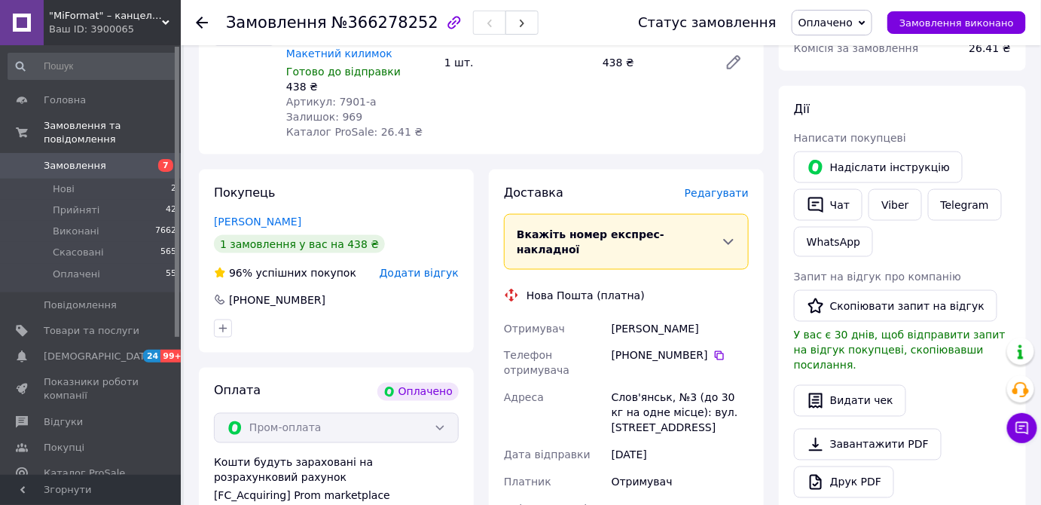
click at [992, 218] on div "Надіслати інструкцію   Чат Viber Telegram WhatsApp" at bounding box center [902, 204] width 223 height 112
click at [946, 189] on link "Telegram" at bounding box center [965, 205] width 74 height 32
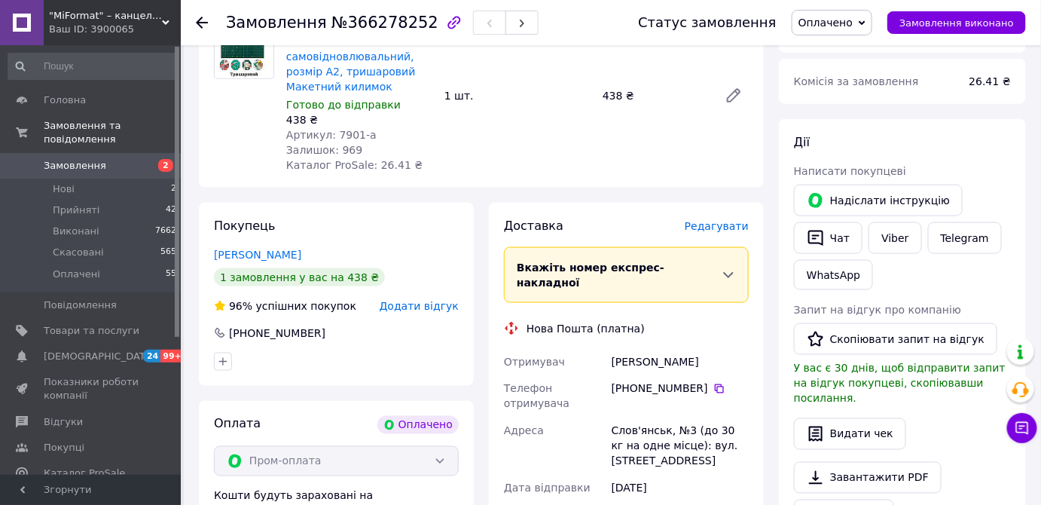
scroll to position [241, 0]
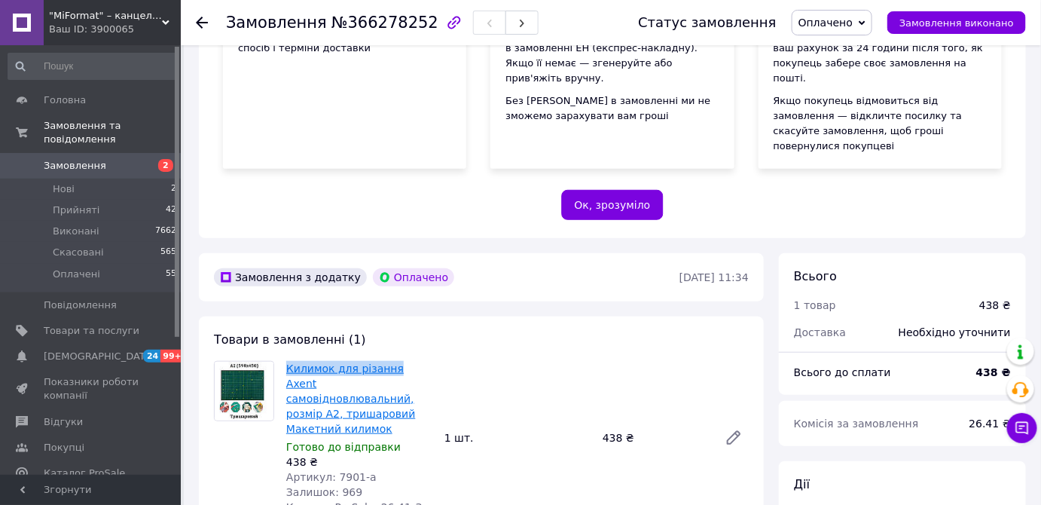
drag, startPoint x: 282, startPoint y: 337, endPoint x: 387, endPoint y: 338, distance: 105.5
click at [387, 358] on div "Килимок для різання Axent самовідновлювальний, розмір А2, тришаровий Макетний к…" at bounding box center [359, 438] width 158 height 160
copy link "Килимок для різання"
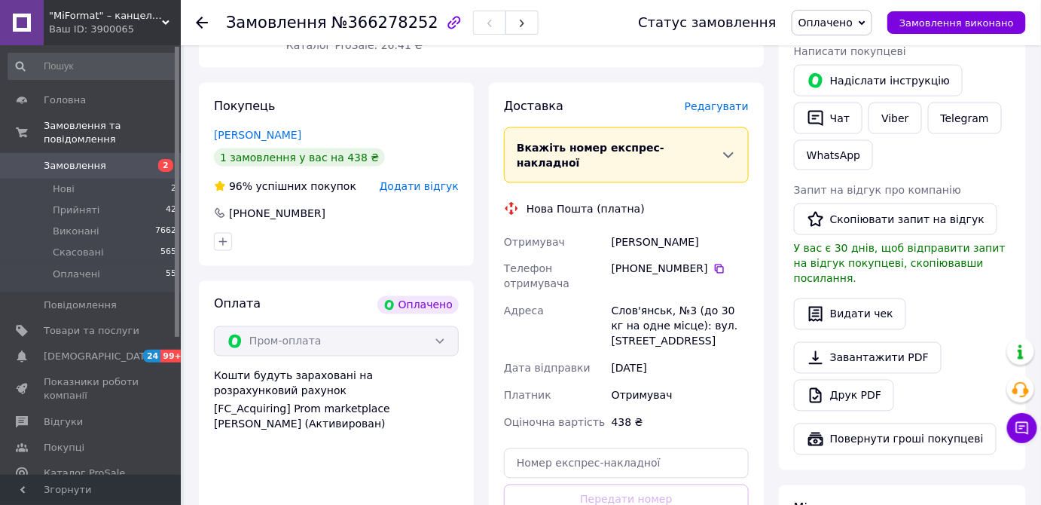
scroll to position [720, 0]
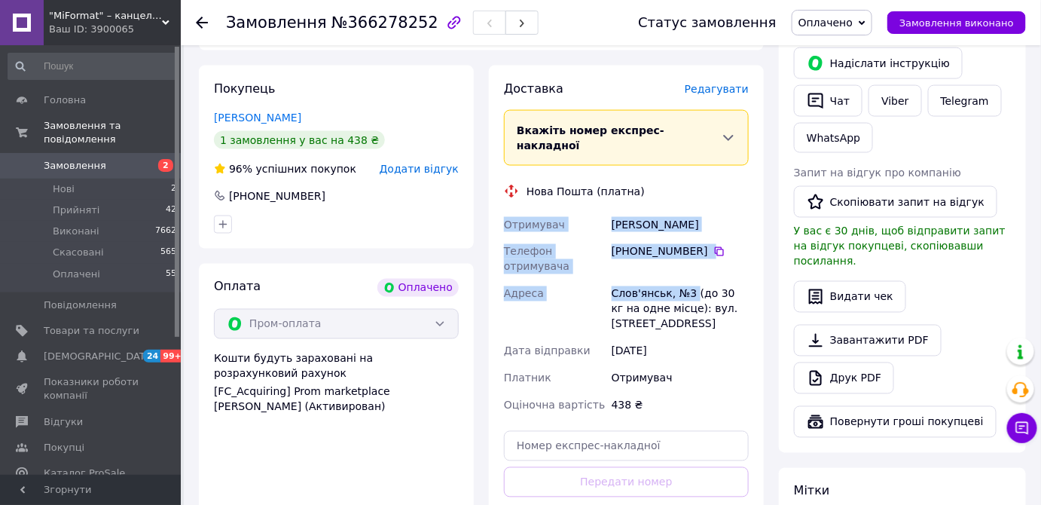
drag, startPoint x: 503, startPoint y: 158, endPoint x: 690, endPoint y: 237, distance: 202.7
click at [690, 237] on div "Отримувач [PERSON_NAME] Телефон отримувача [PHONE_NUMBER]   Адреса [GEOGRAPHIC_…" at bounding box center [626, 315] width 251 height 208
copy div "Отримувач [PERSON_NAME] Телефон отримувача [PHONE_NUMBER]   Адреса [GEOGRAPHIC_…"
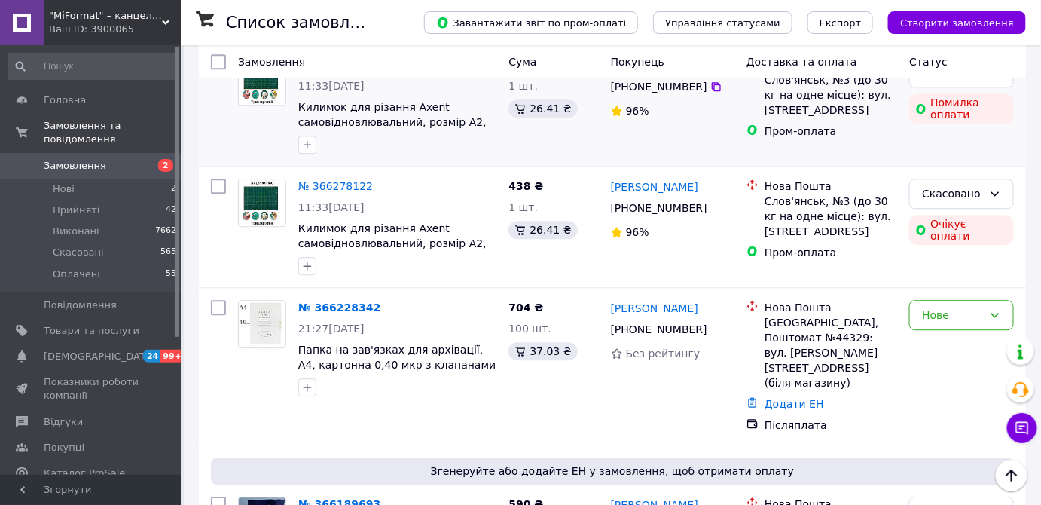
scroll to position [1233, 0]
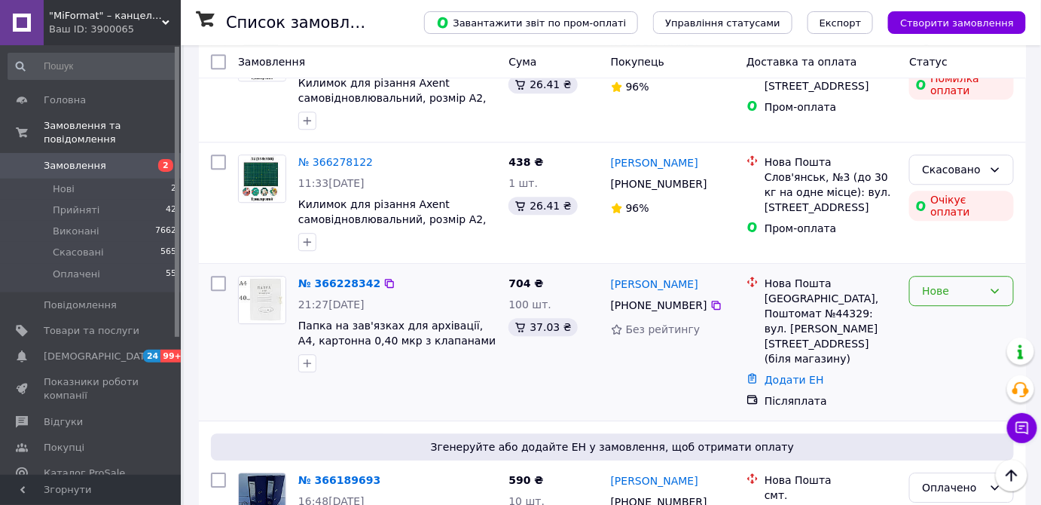
click at [1002, 276] on div "Нове" at bounding box center [962, 291] width 105 height 30
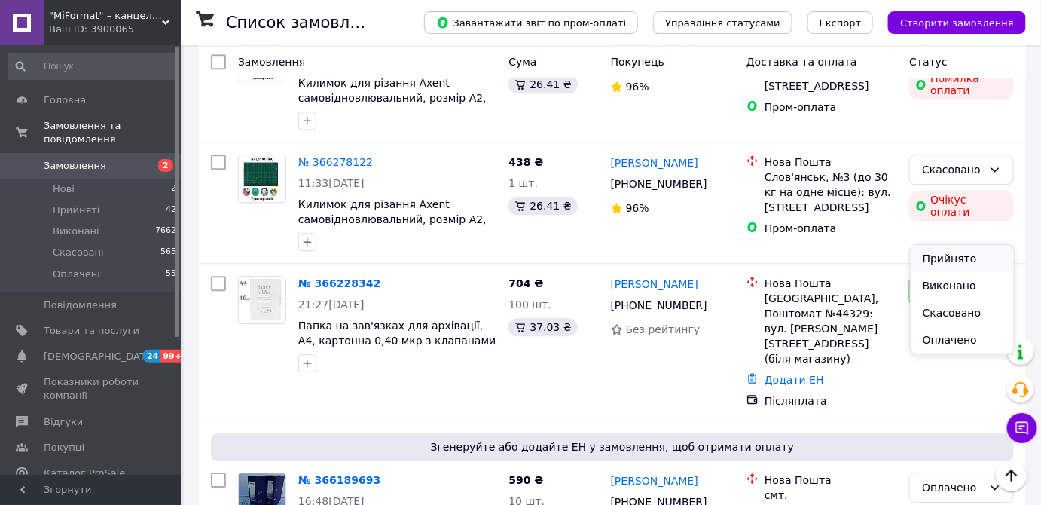
click at [971, 258] on li "Прийнято" at bounding box center [962, 258] width 103 height 27
click at [338, 277] on link "№ 366228342" at bounding box center [335, 283] width 75 height 12
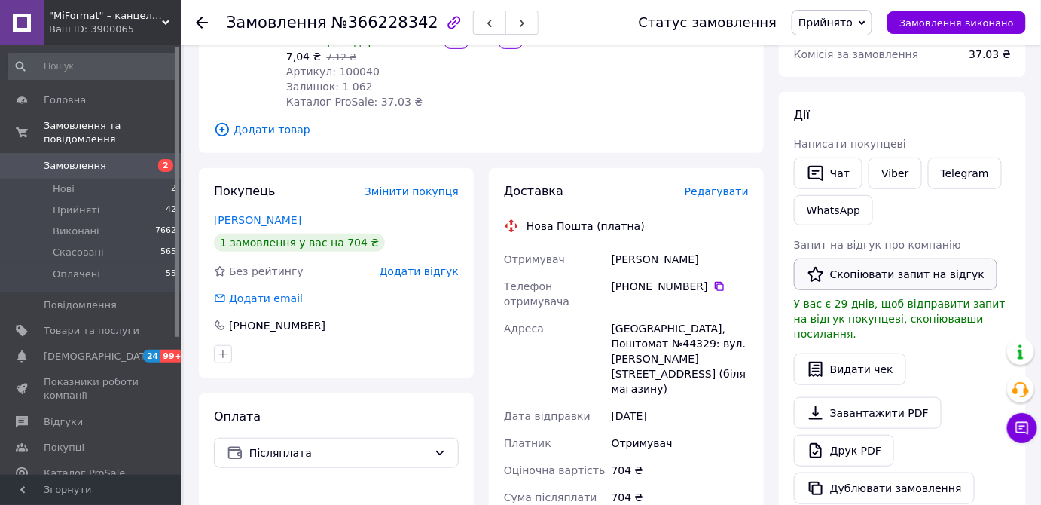
scroll to position [205, 0]
click at [904, 165] on link "Viber" at bounding box center [895, 172] width 53 height 32
click at [955, 442] on div "Друк PDF" at bounding box center [902, 449] width 217 height 32
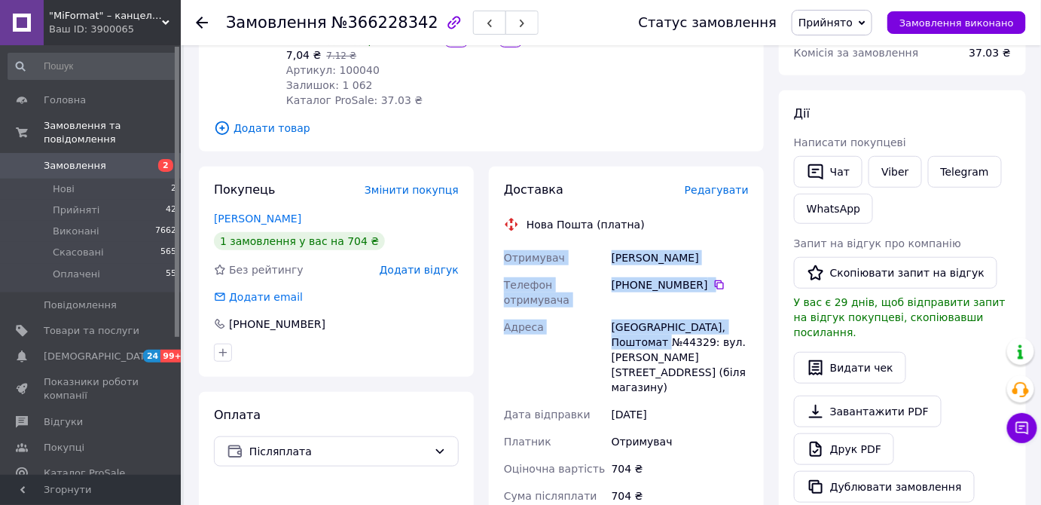
drag, startPoint x: 501, startPoint y: 249, endPoint x: 653, endPoint y: 338, distance: 175.3
click at [653, 338] on div "Отримувач [PERSON_NAME] Телефон отримувача [PHONE_NUMBER]   Адреса [GEOGRAPHIC_…" at bounding box center [626, 419] width 251 height 350
copy div "Отримувач [PERSON_NAME] Телефон отримувача [PHONE_NUMBER]   Адреса [GEOGRAPHIC_…"
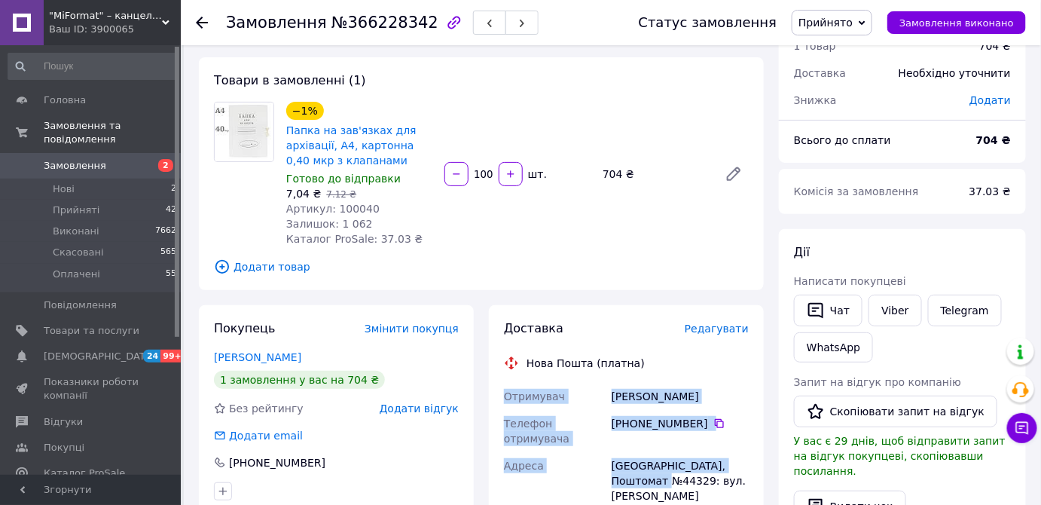
scroll to position [0, 0]
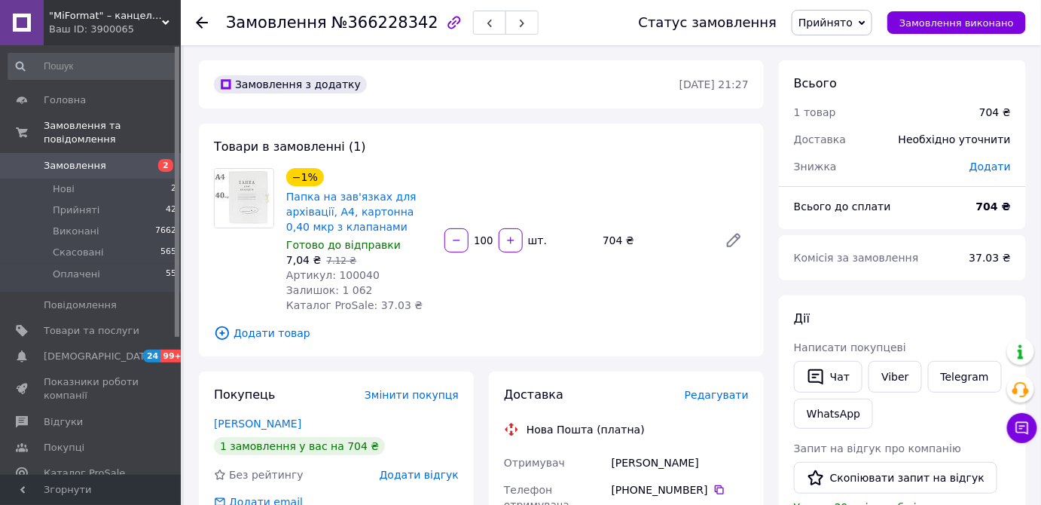
click at [1001, 310] on div "Дії" at bounding box center [902, 318] width 217 height 17
click at [200, 20] on icon at bounding box center [202, 23] width 12 height 12
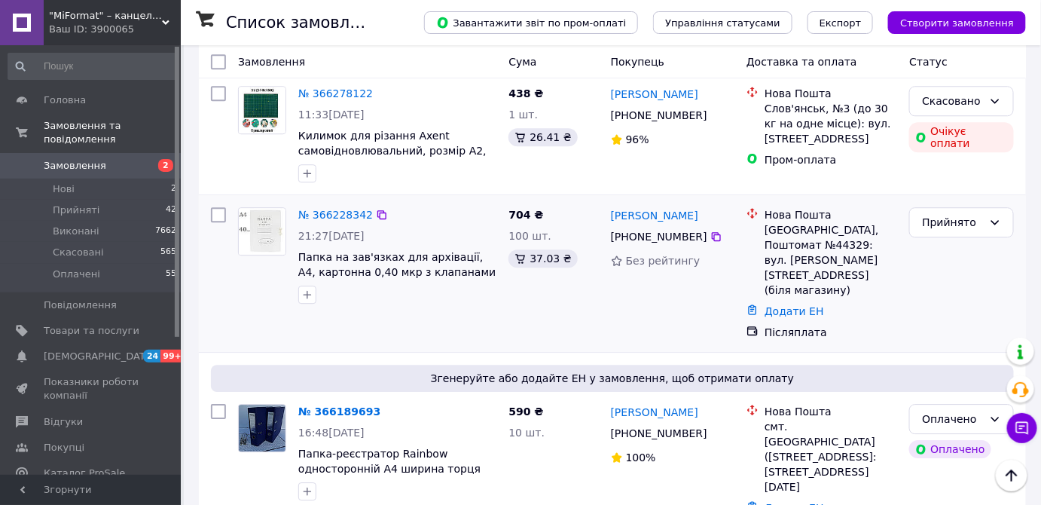
scroll to position [1439, 0]
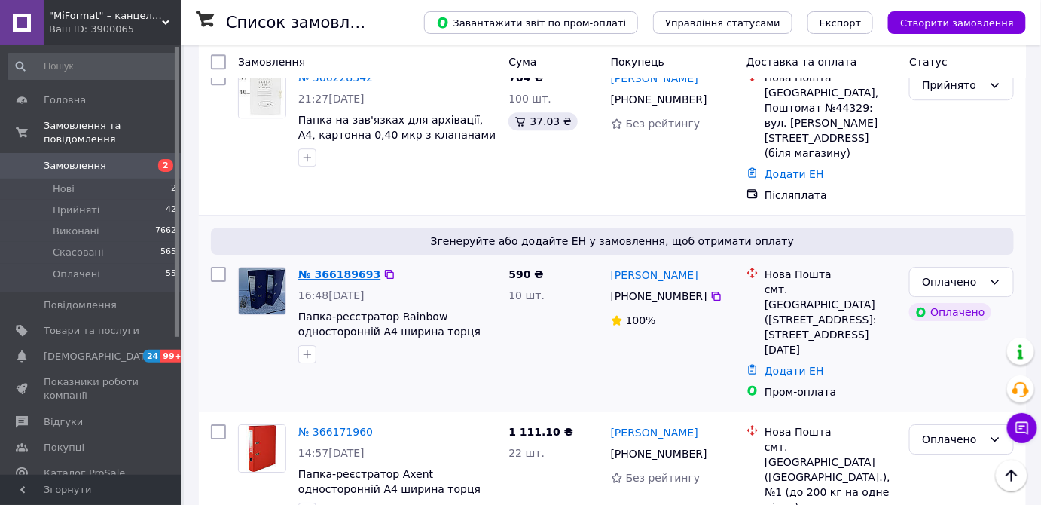
click at [329, 268] on link "№ 366189693" at bounding box center [339, 274] width 82 height 12
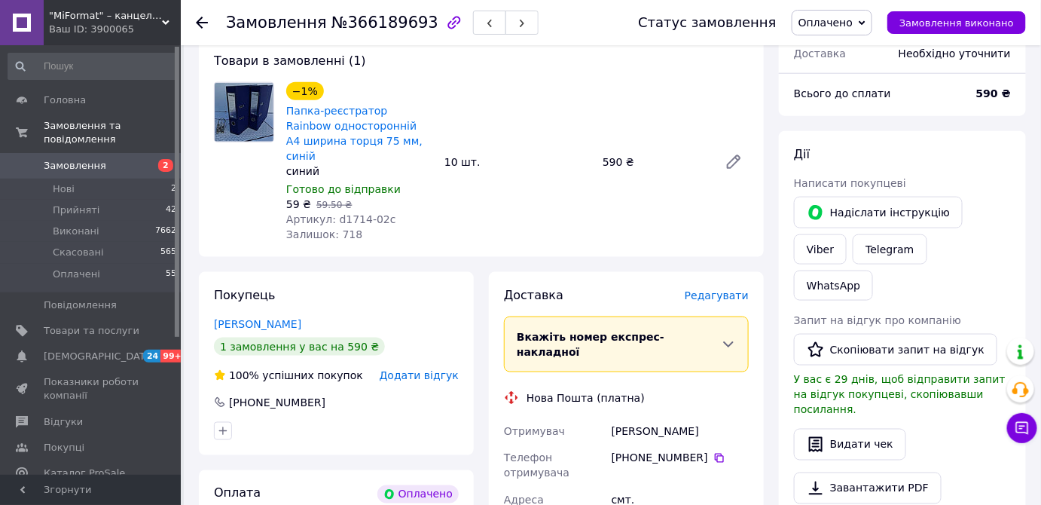
scroll to position [518, 0]
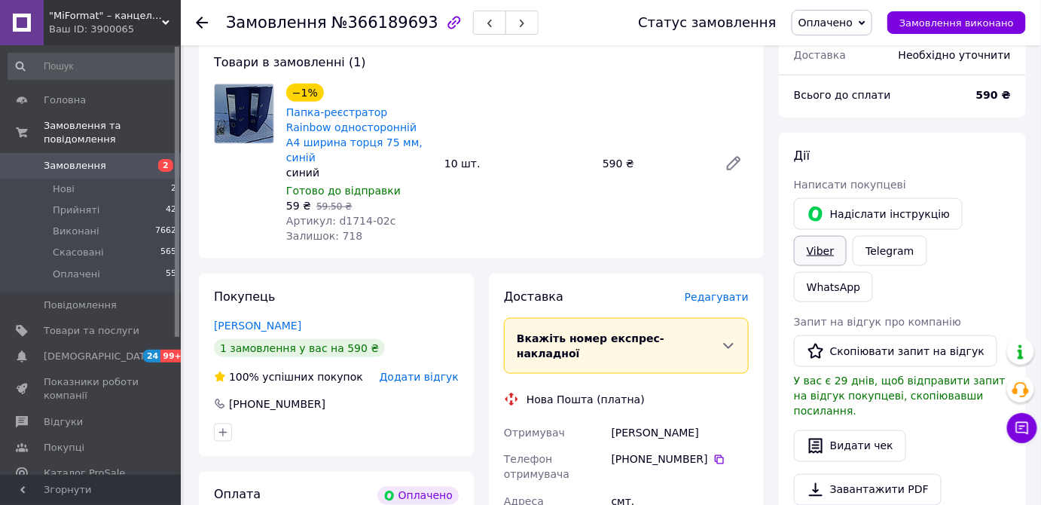
click at [847, 236] on link "Viber" at bounding box center [820, 251] width 53 height 30
click at [1024, 291] on div "[PERSON_NAME] покупцеві   [PERSON_NAME] інструкцію Viber Telegram WhatsApp Запи…" at bounding box center [902, 367] width 247 height 469
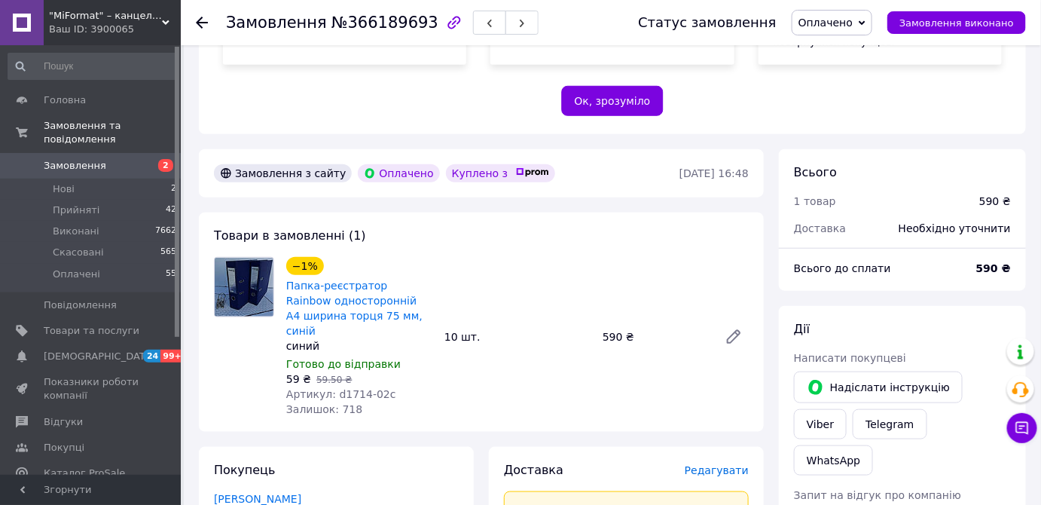
scroll to position [313, 0]
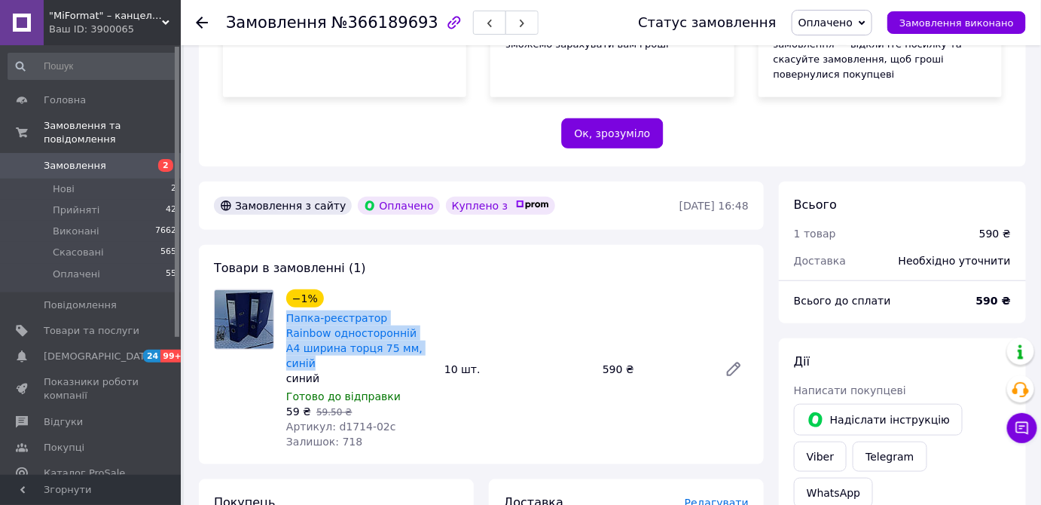
drag, startPoint x: 281, startPoint y: 281, endPoint x: 381, endPoint y: 323, distance: 108.5
click at [381, 323] on div "−1% Папка-реєстратор Rainbow односторонній А4 ширина торця 75 мм, синій синий Г…" at bounding box center [359, 369] width 158 height 166
copy link "Папка-реєстратор Rainbow односторонній А4 ширина торця 75 мм, синій"
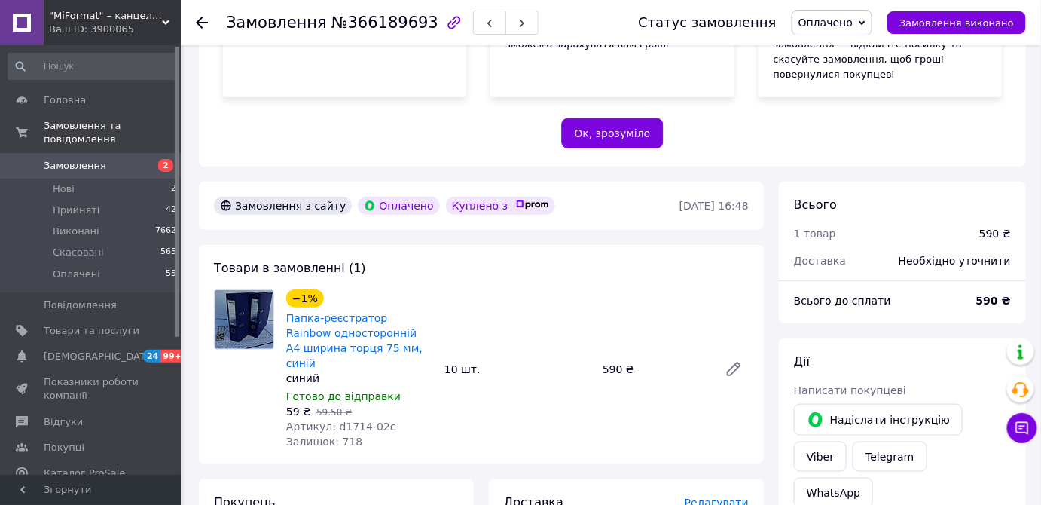
click at [959, 353] on div "Дії" at bounding box center [902, 361] width 217 height 17
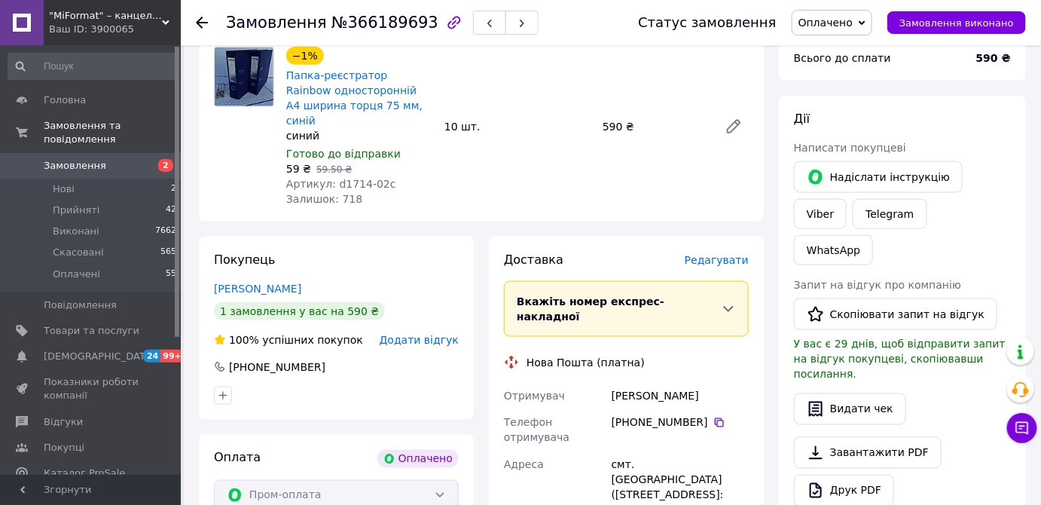
scroll to position [655, 0]
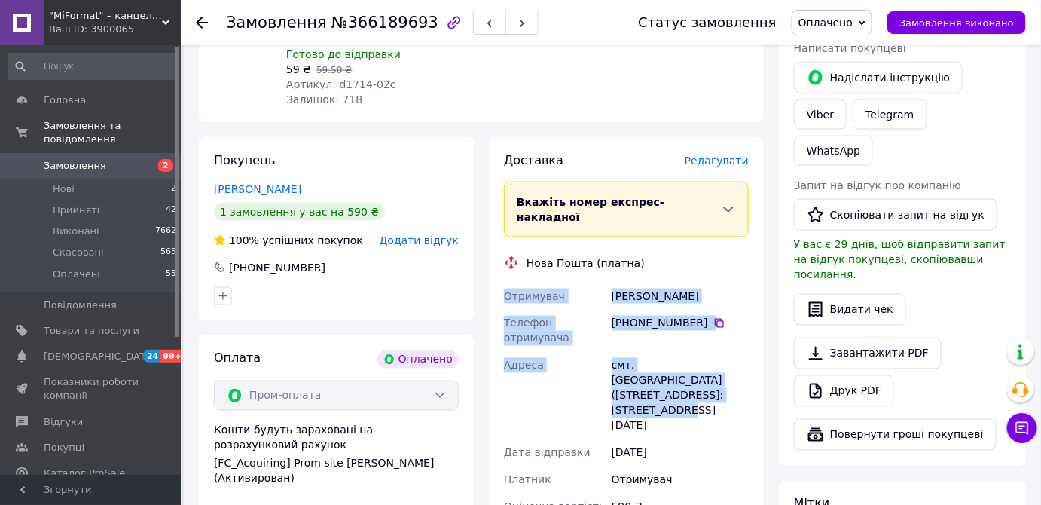
drag, startPoint x: 502, startPoint y: 230, endPoint x: 745, endPoint y: 315, distance: 257.9
click at [745, 315] on div "Отримувач [PERSON_NAME] отримувача [PHONE_NUMBER]   [GEOGRAPHIC_DATA] смт. [GEO…" at bounding box center [626, 402] width 251 height 238
copy div "Отримувач [PERSON_NAME] отримувача [PHONE_NUMBER]   [GEOGRAPHIC_DATA] смт. [GEO…"
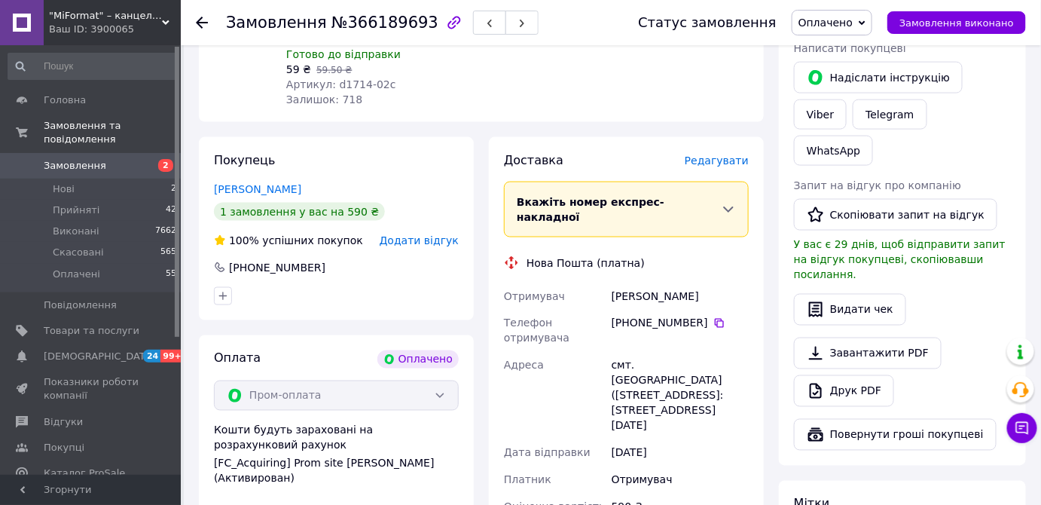
click at [967, 380] on div "Всього 1 товар 590 ₴ Доставка Необхідно уточнити Всього до сплати 590 ₴ Дії Нап…" at bounding box center [902, 331] width 247 height 985
click at [199, 24] on use at bounding box center [202, 23] width 12 height 12
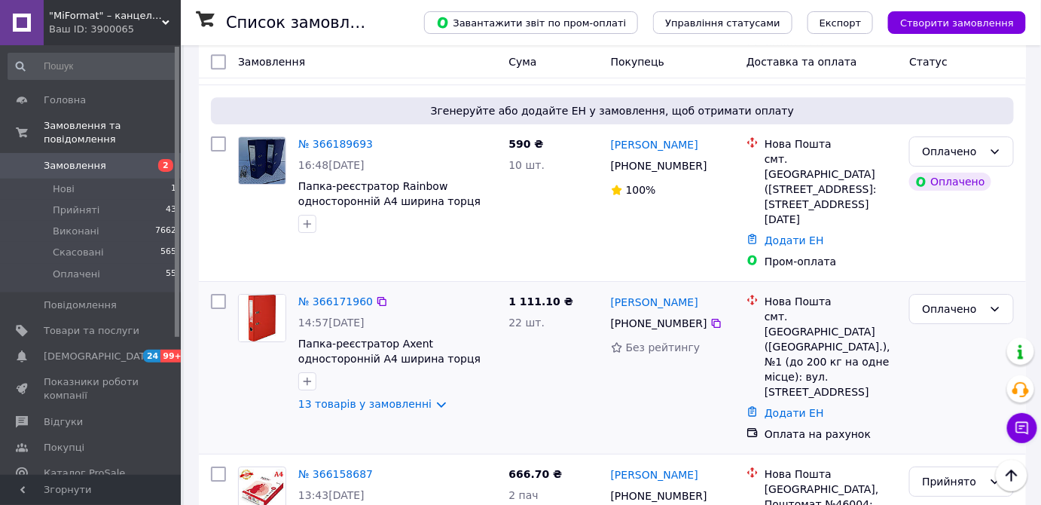
scroll to position [1575, 0]
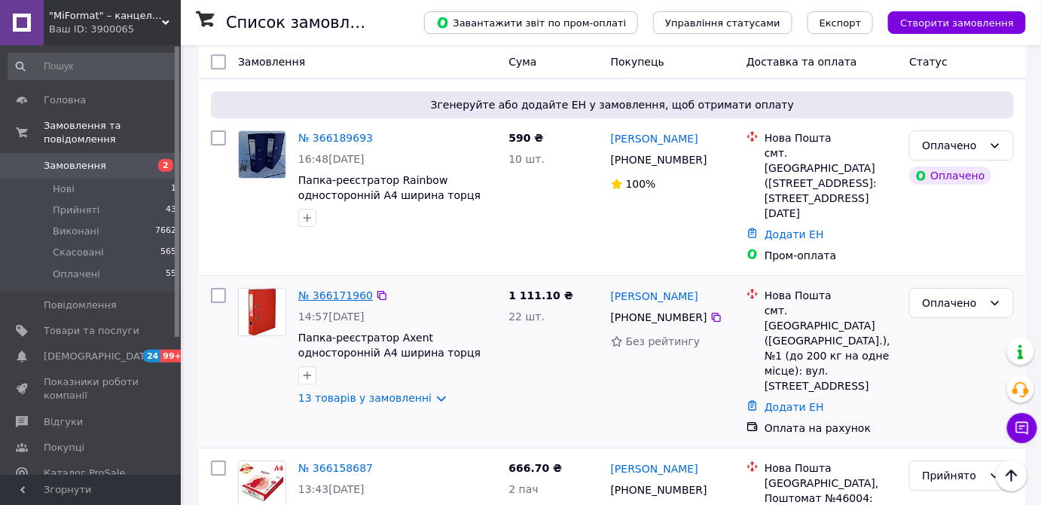
click at [330, 289] on link "№ 366171960" at bounding box center [335, 295] width 75 height 12
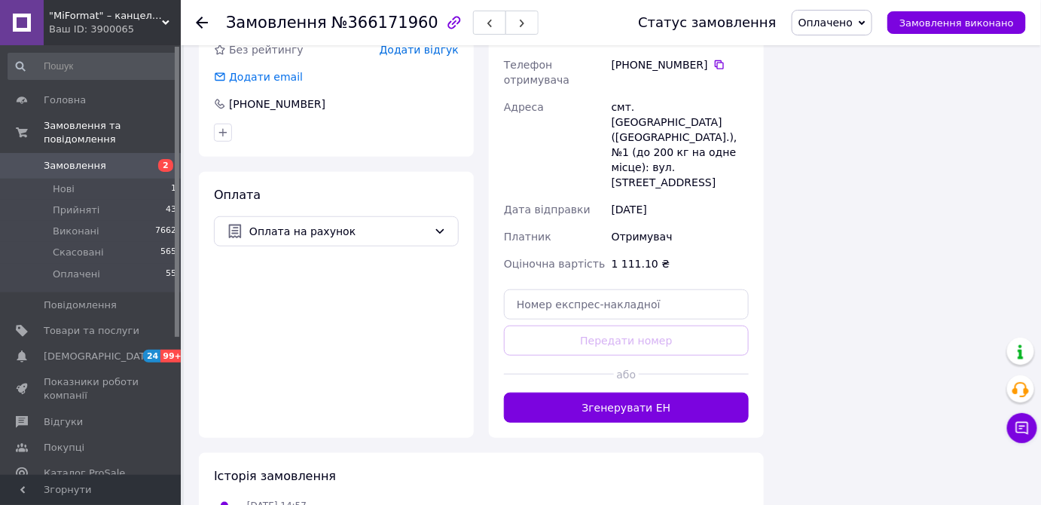
scroll to position [1910, 0]
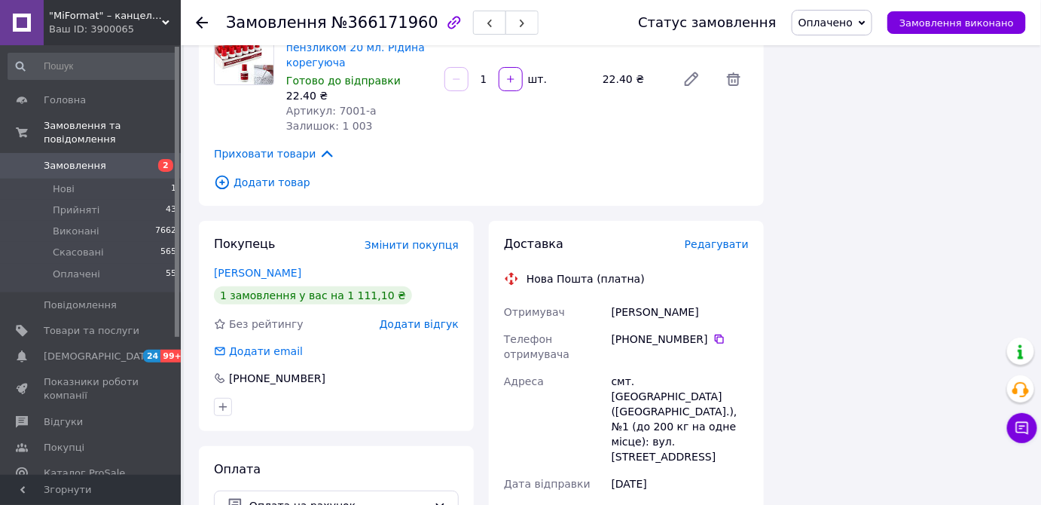
click at [200, 26] on icon at bounding box center [202, 23] width 12 height 12
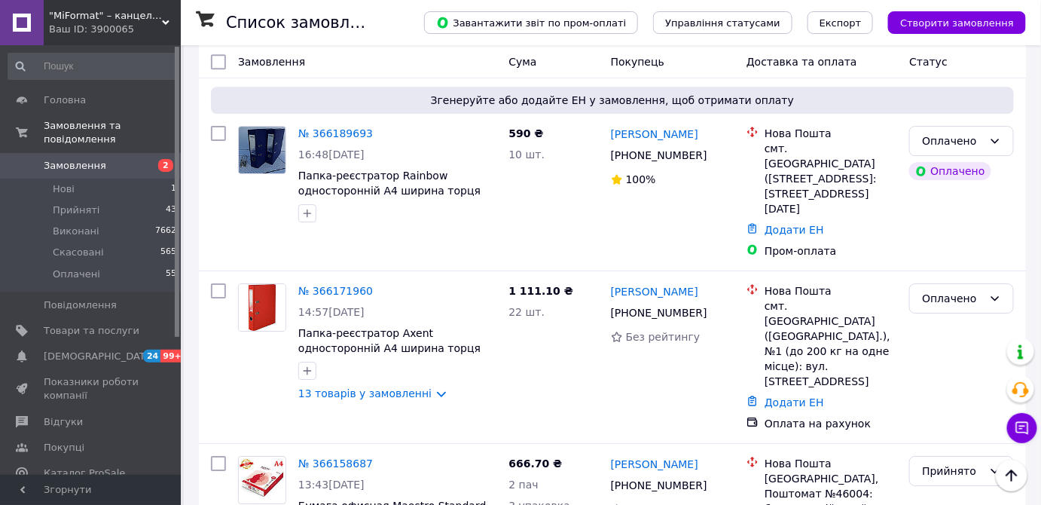
scroll to position [1575, 0]
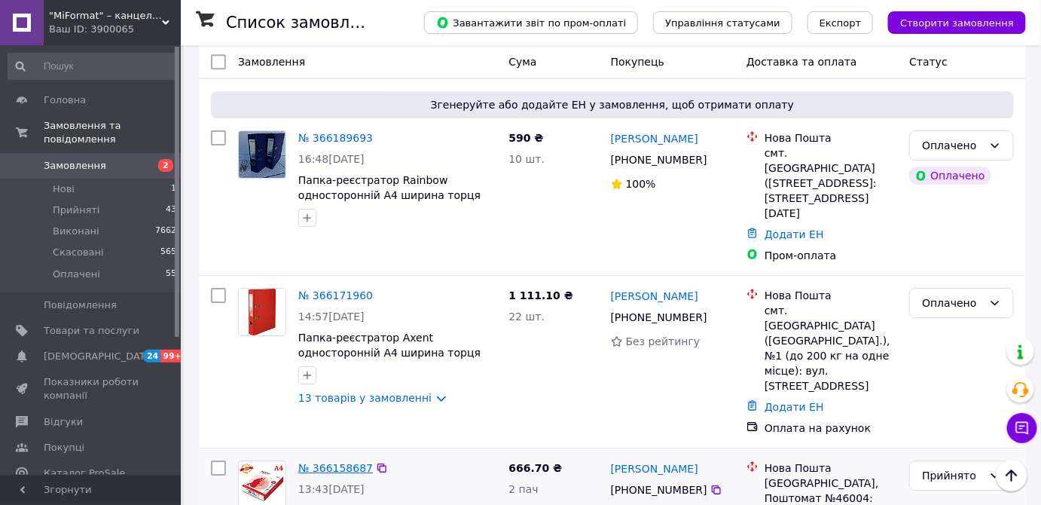
click at [329, 462] on link "№ 366158687" at bounding box center [335, 468] width 75 height 12
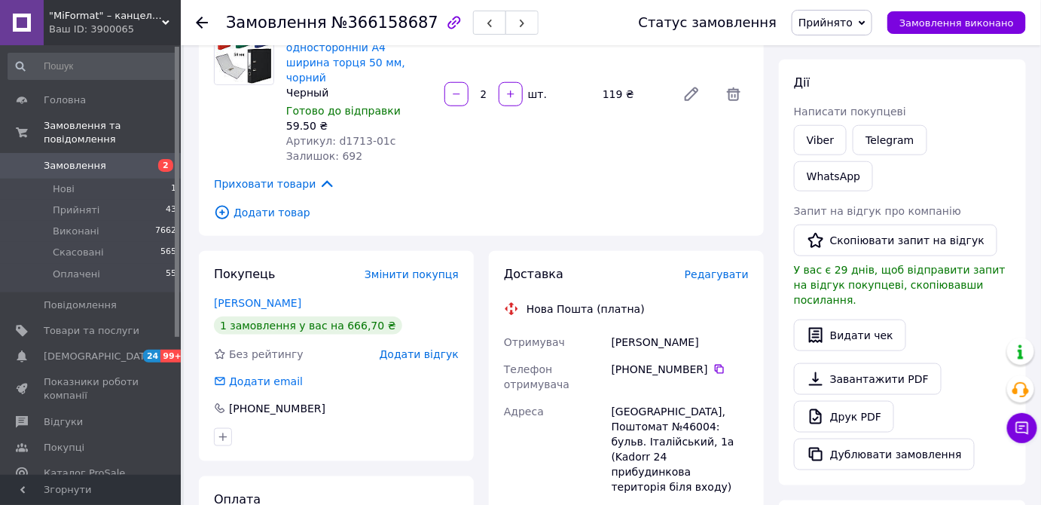
scroll to position [399, 0]
click at [204, 26] on icon at bounding box center [202, 23] width 12 height 12
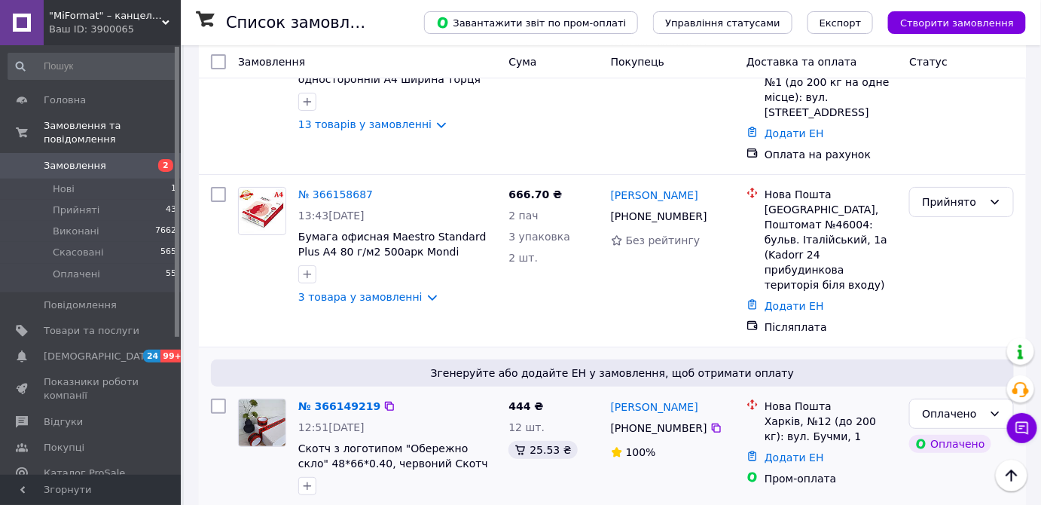
scroll to position [1849, 0]
click at [332, 399] on link "№ 366149219" at bounding box center [339, 405] width 82 height 12
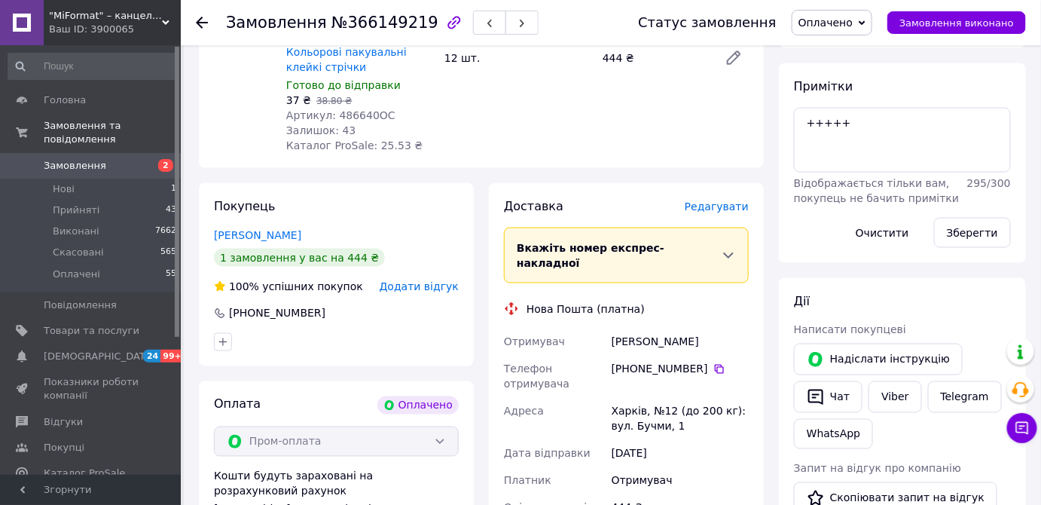
scroll to position [638, 0]
click at [203, 29] on div at bounding box center [202, 22] width 12 height 15
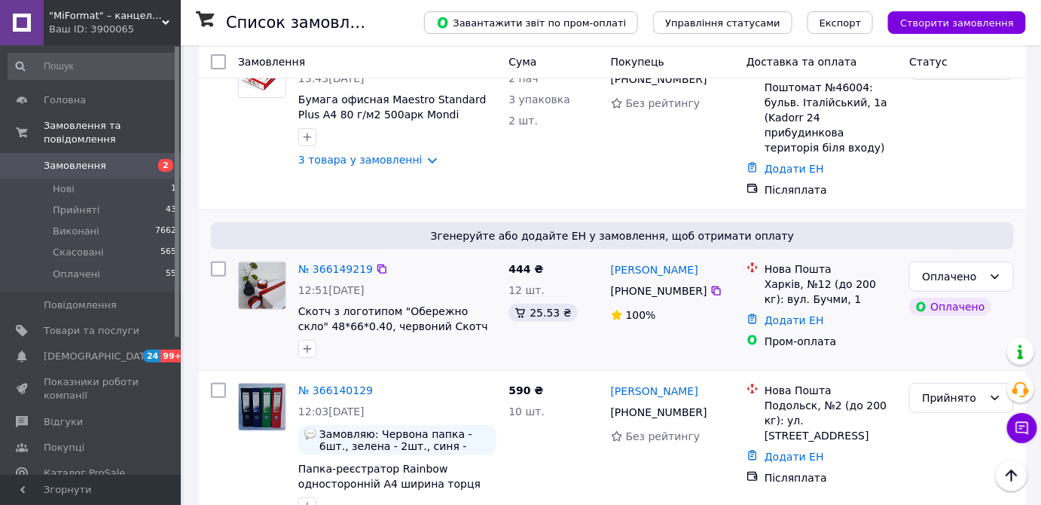
scroll to position [1986, 0]
click at [350, 384] on link "№ 366140129" at bounding box center [335, 390] width 75 height 12
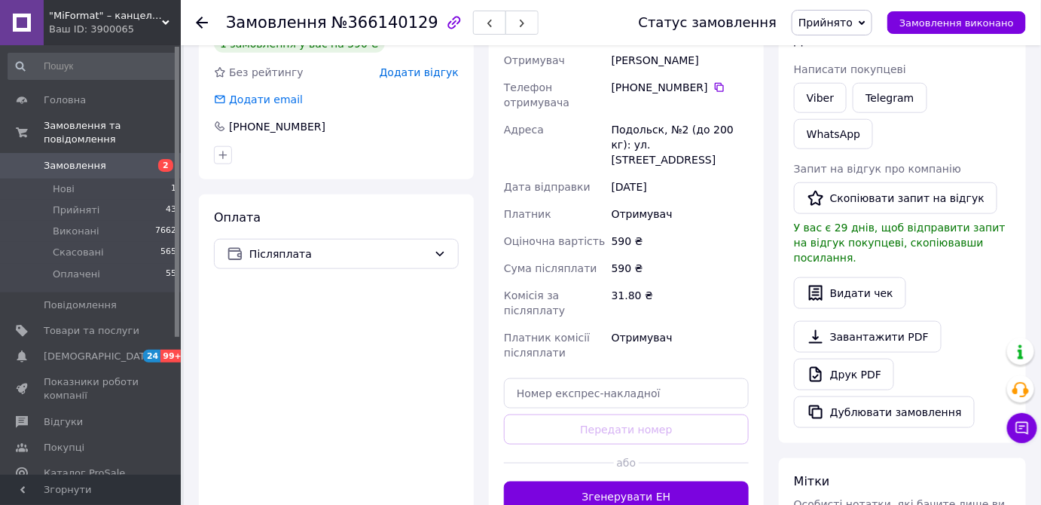
scroll to position [599, 0]
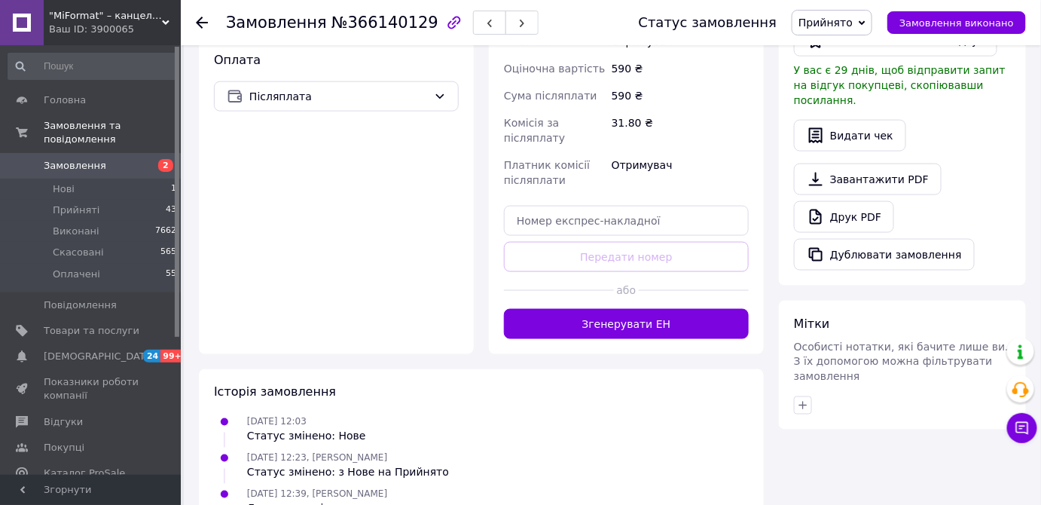
click at [205, 24] on icon at bounding box center [202, 23] width 12 height 12
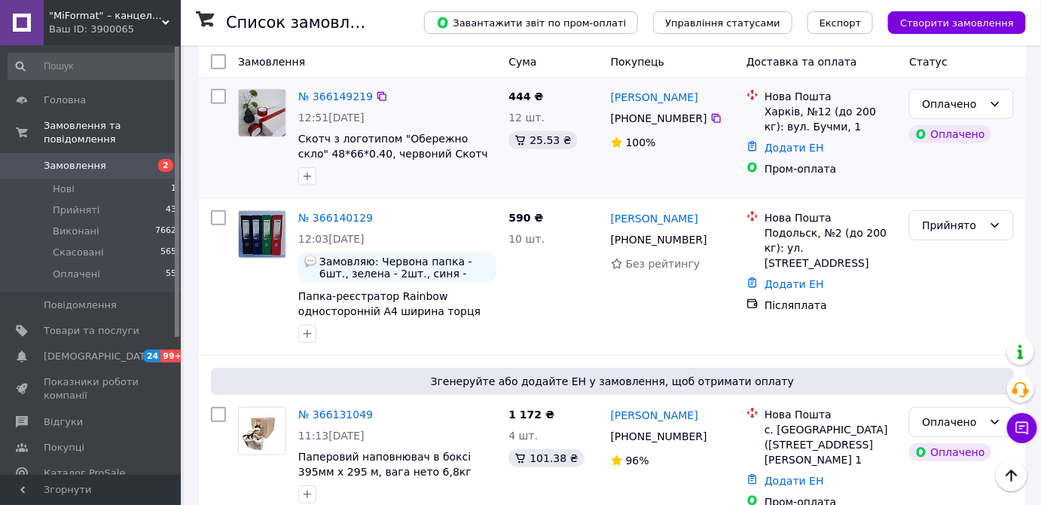
scroll to position [2192, 0]
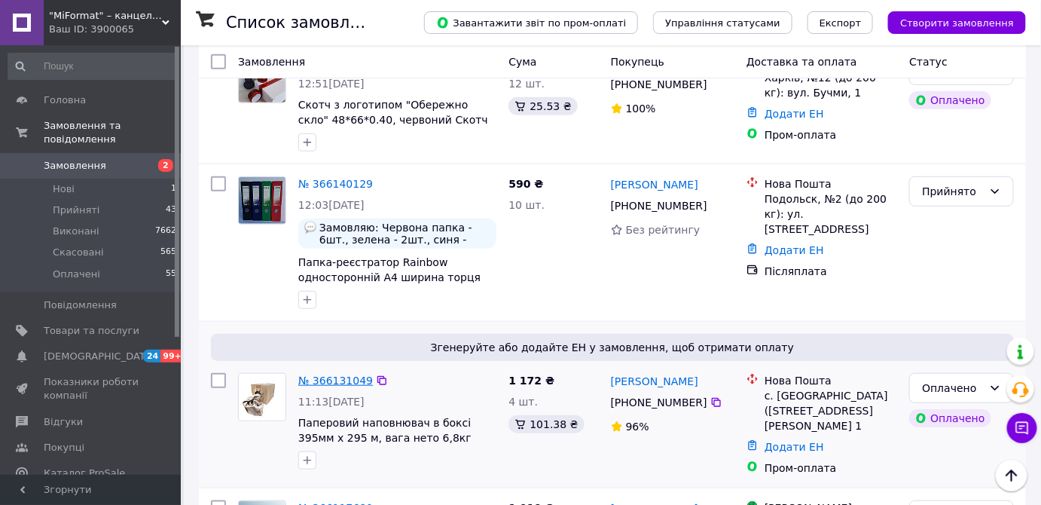
click at [346, 375] on link "№ 366131049" at bounding box center [335, 381] width 75 height 12
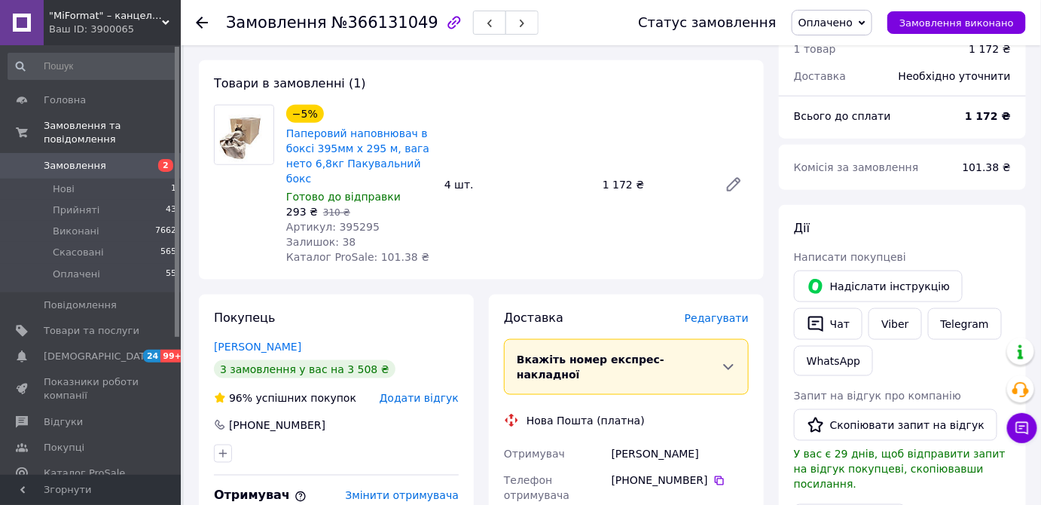
scroll to position [429, 0]
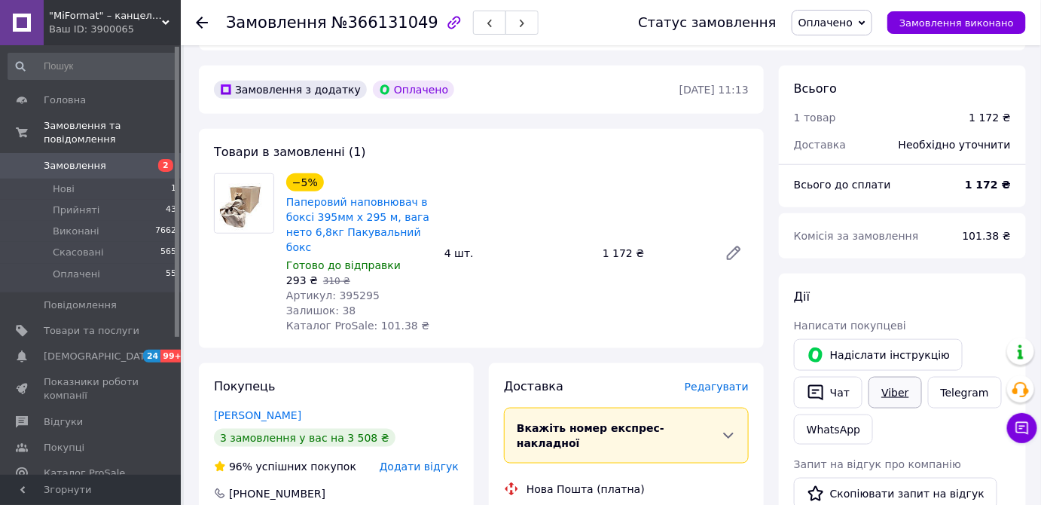
click at [902, 377] on link "Viber" at bounding box center [895, 393] width 53 height 32
click at [1001, 318] on div "Написати покупцеві" at bounding box center [902, 325] width 217 height 15
click at [948, 377] on link "Telegram" at bounding box center [965, 393] width 74 height 32
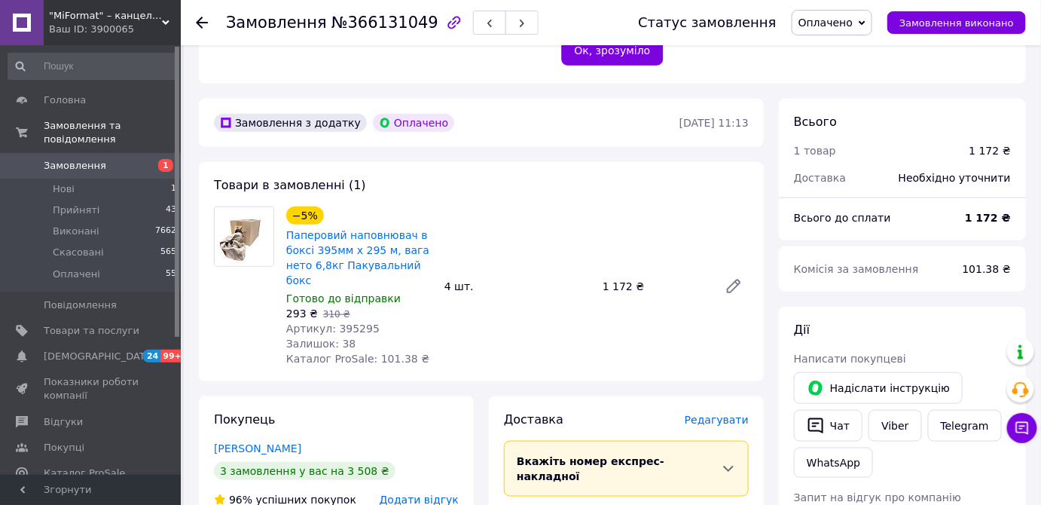
scroll to position [429, 0]
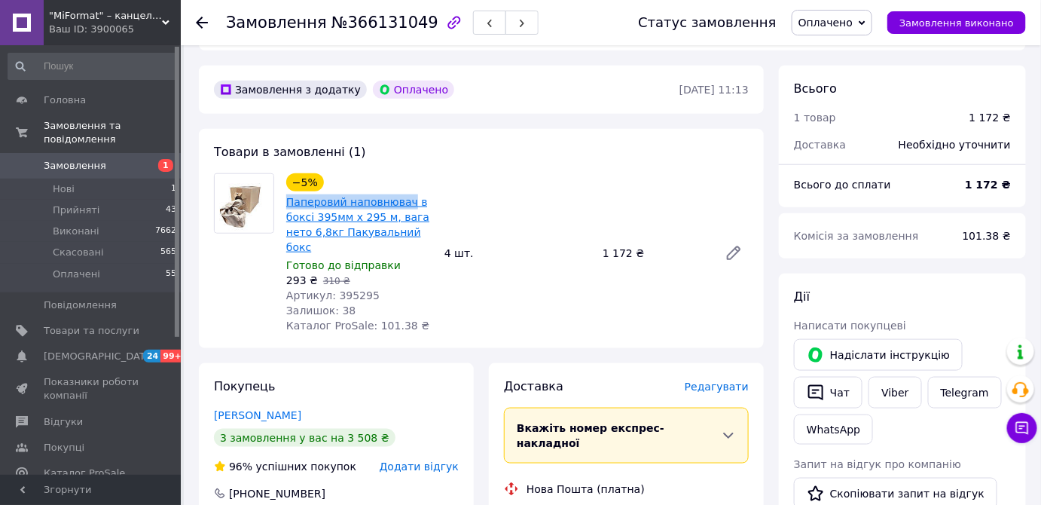
drag, startPoint x: 280, startPoint y: 167, endPoint x: 405, endPoint y: 167, distance: 124.3
click at [405, 170] on div "−5% Паперовий наповнювач в боксі 395мм х 295 м, вага нето 6,8кг Пакувальний бок…" at bounding box center [359, 253] width 158 height 166
copy link "Паперовий наповнювач"
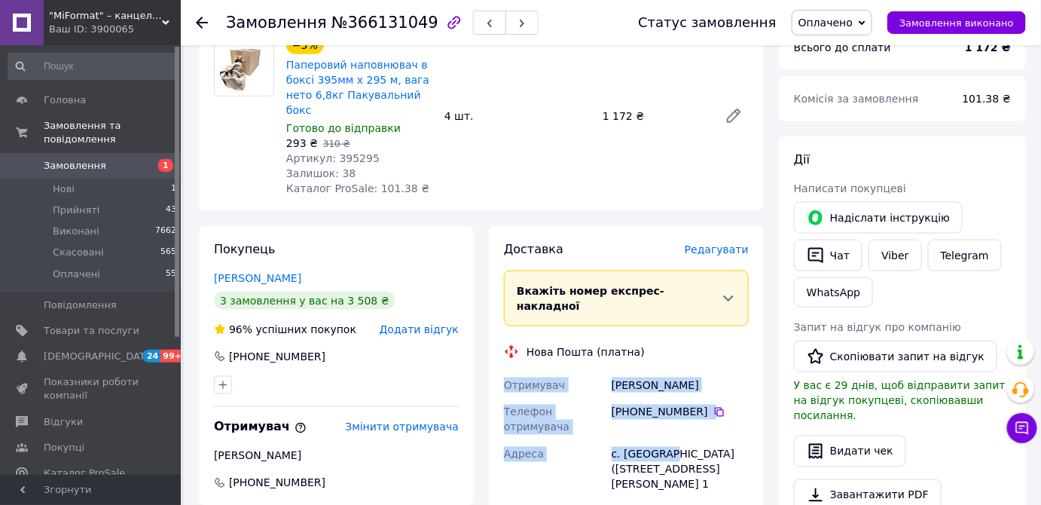
drag, startPoint x: 500, startPoint y: 320, endPoint x: 665, endPoint y: 386, distance: 178.3
click at [665, 386] on div "Доставка [PERSON_NAME] Вкажіть номер експрес-накладної Обов'язково введіть номе…" at bounding box center [626, 483] width 275 height 514
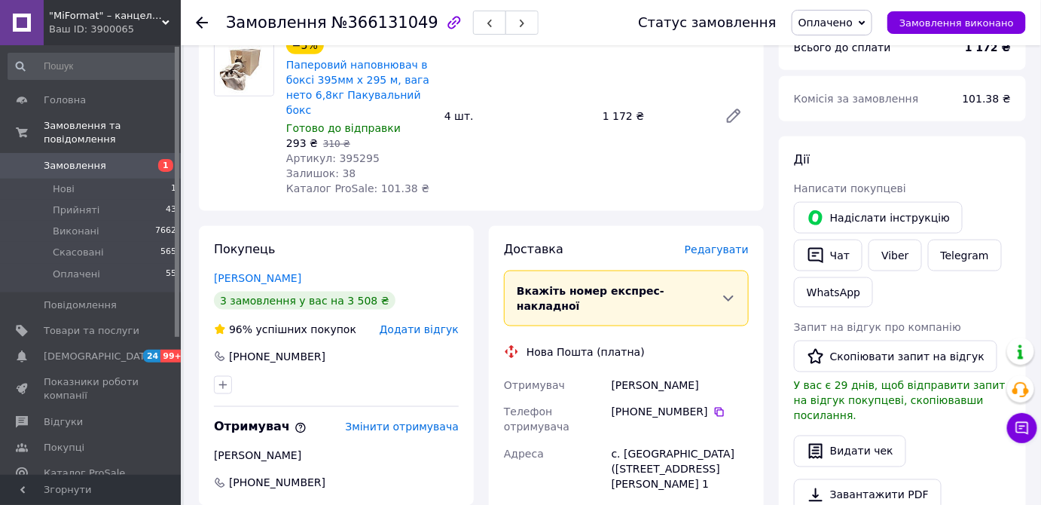
click at [695, 498] on div "[DATE]" at bounding box center [680, 511] width 143 height 27
drag, startPoint x: 500, startPoint y: 322, endPoint x: 747, endPoint y: 413, distance: 262.7
click at [747, 413] on div "Доставка [PERSON_NAME] Вкажіть номер експрес-накладної Обов'язково введіть номе…" at bounding box center [626, 483] width 275 height 514
copy div "Отримувач [PERSON_NAME] Телефон отримувача [PHONE_NUMBER]   Адреса с. [GEOGRAPH…"
click at [206, 22] on use at bounding box center [202, 23] width 12 height 12
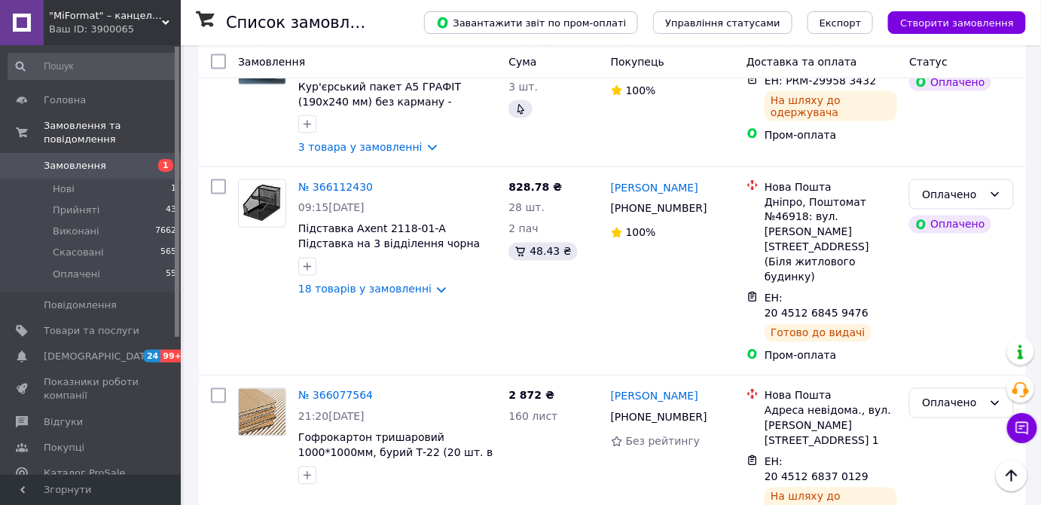
scroll to position [2678, 0]
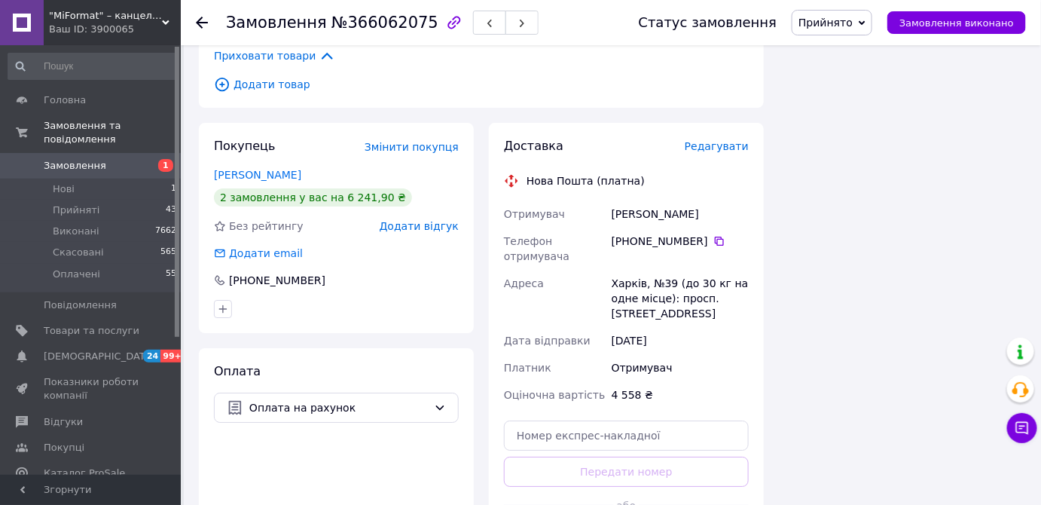
scroll to position [1598, 0]
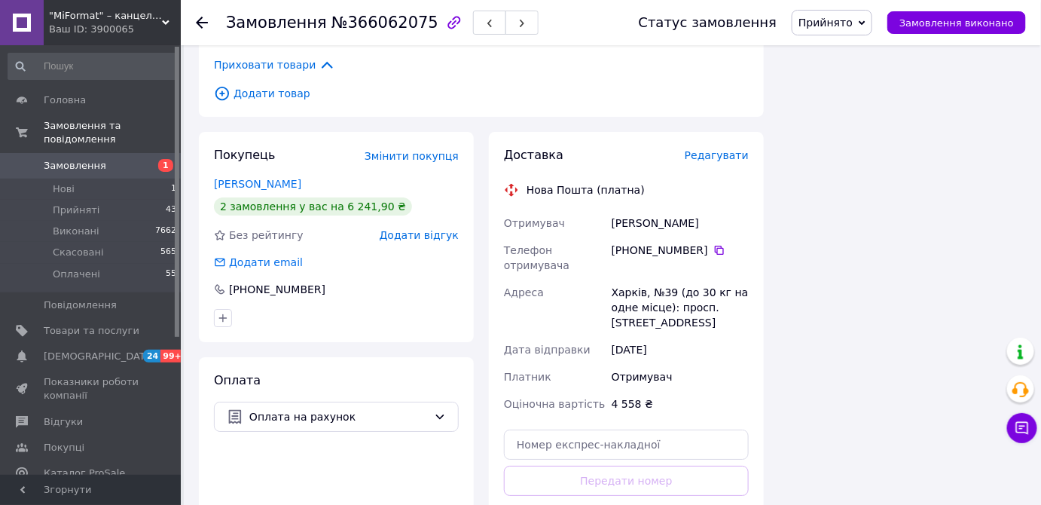
click at [205, 22] on use at bounding box center [202, 23] width 12 height 12
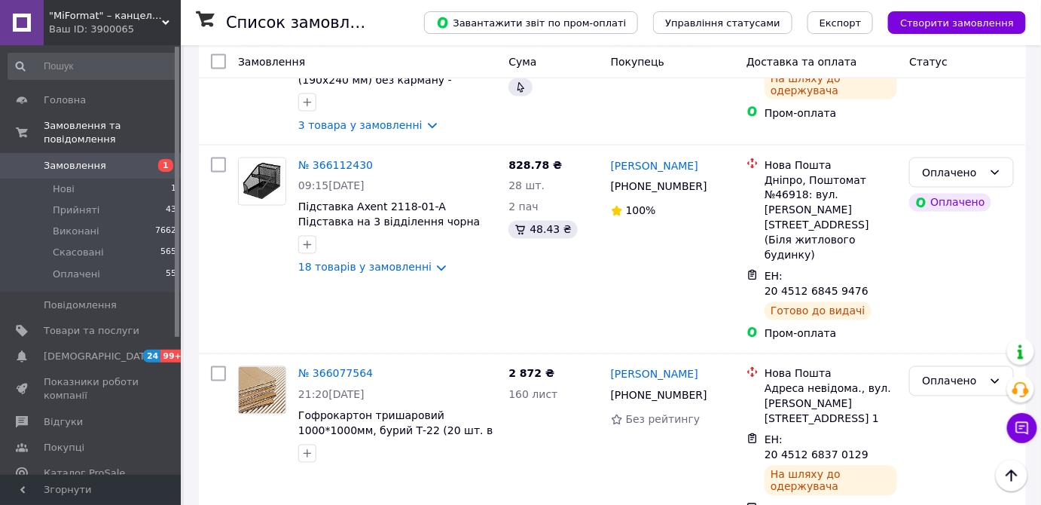
scroll to position [2678, 0]
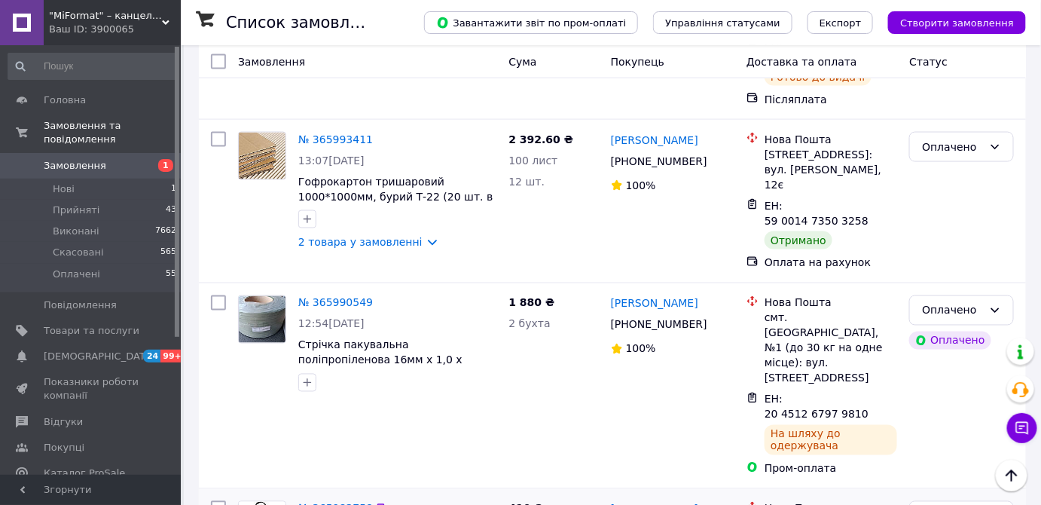
scroll to position [2711, 0]
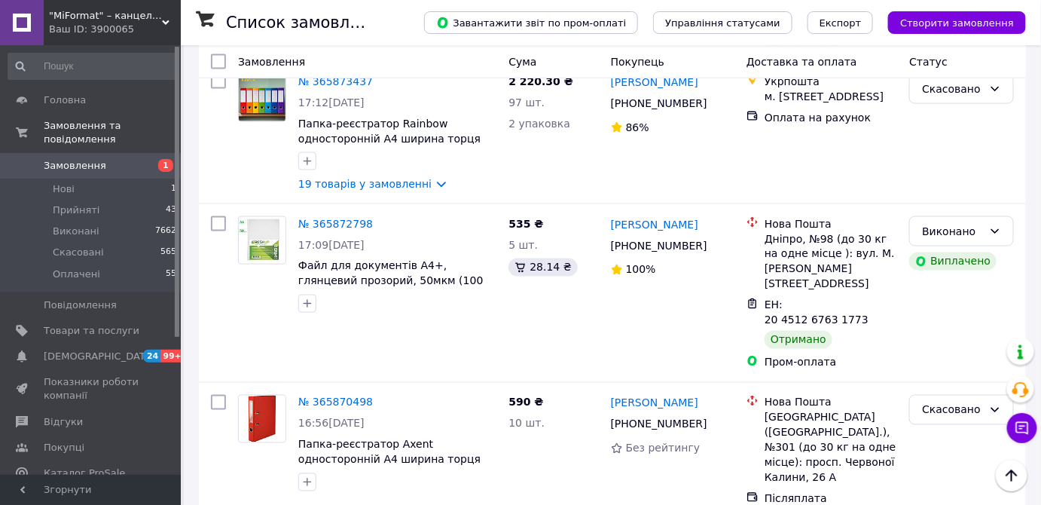
scroll to position [2614, 0]
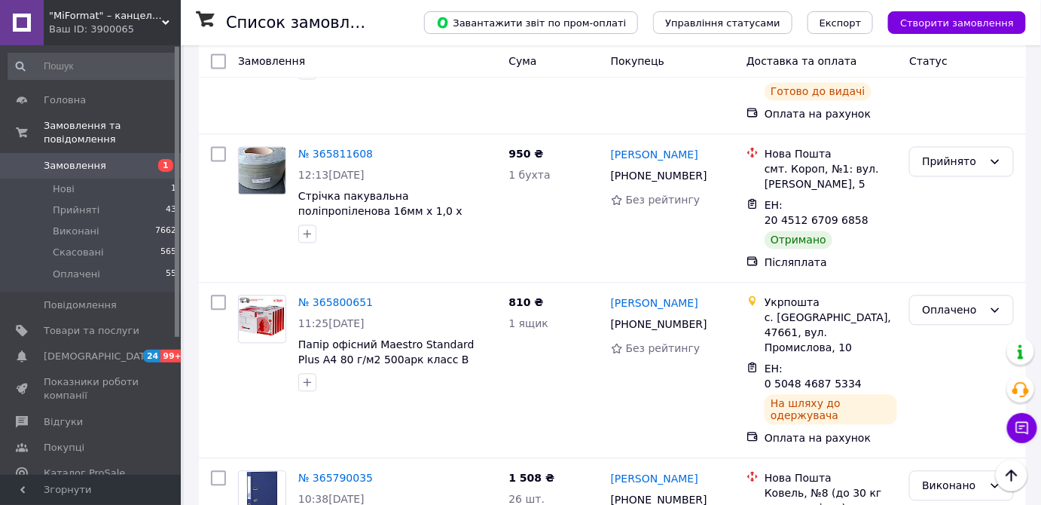
scroll to position [2857, 0]
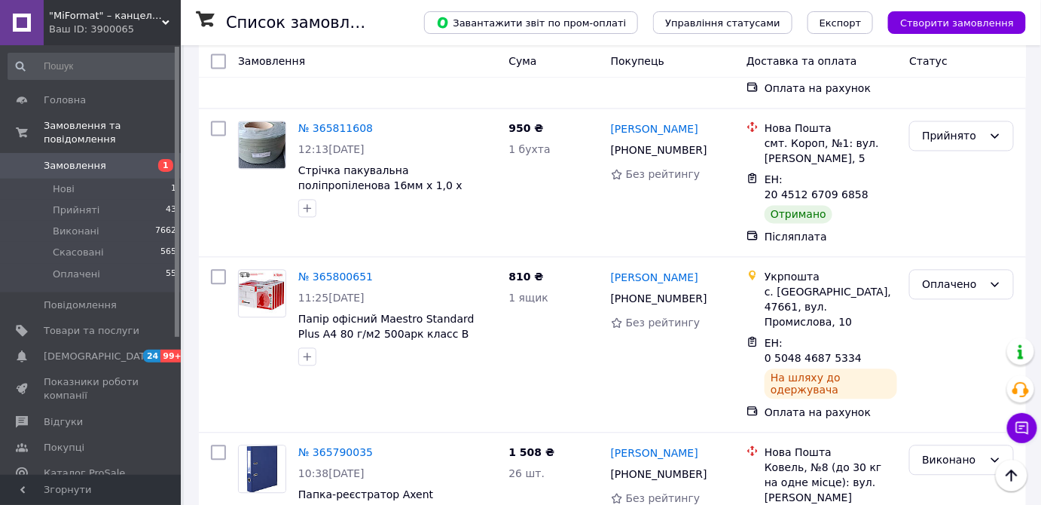
click at [96, 159] on span "Замовлення" at bounding box center [75, 166] width 63 height 14
click at [88, 159] on span "Замовлення" at bounding box center [75, 166] width 63 height 14
click at [105, 179] on li "Нові 1" at bounding box center [92, 189] width 185 height 21
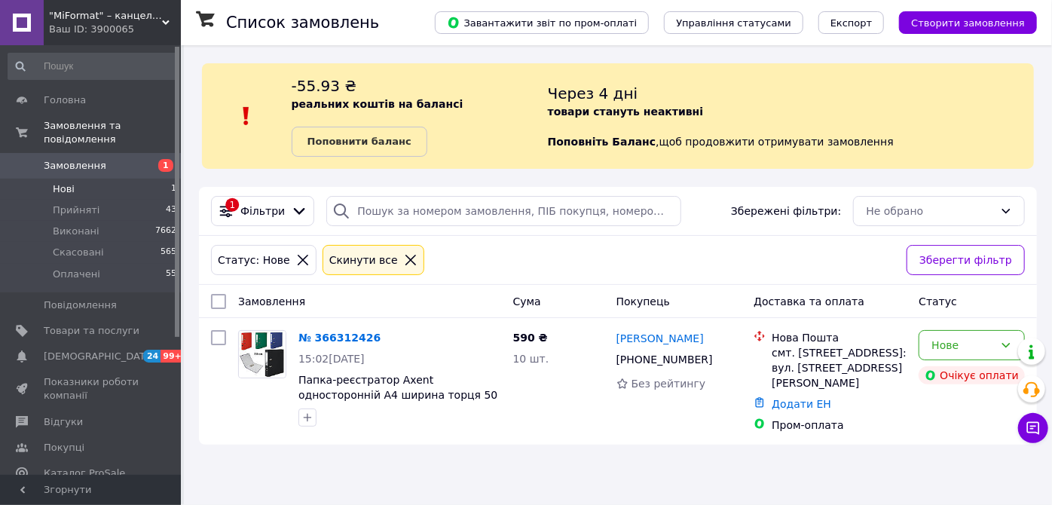
click at [128, 159] on span "Замовлення" at bounding box center [92, 166] width 96 height 14
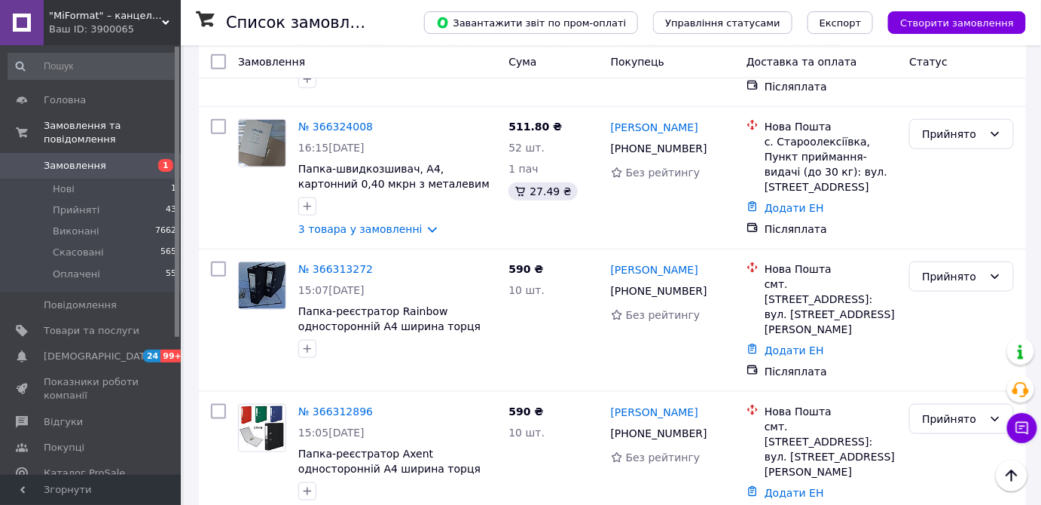
scroll to position [685, 0]
